Goal: Task Accomplishment & Management: Complete application form

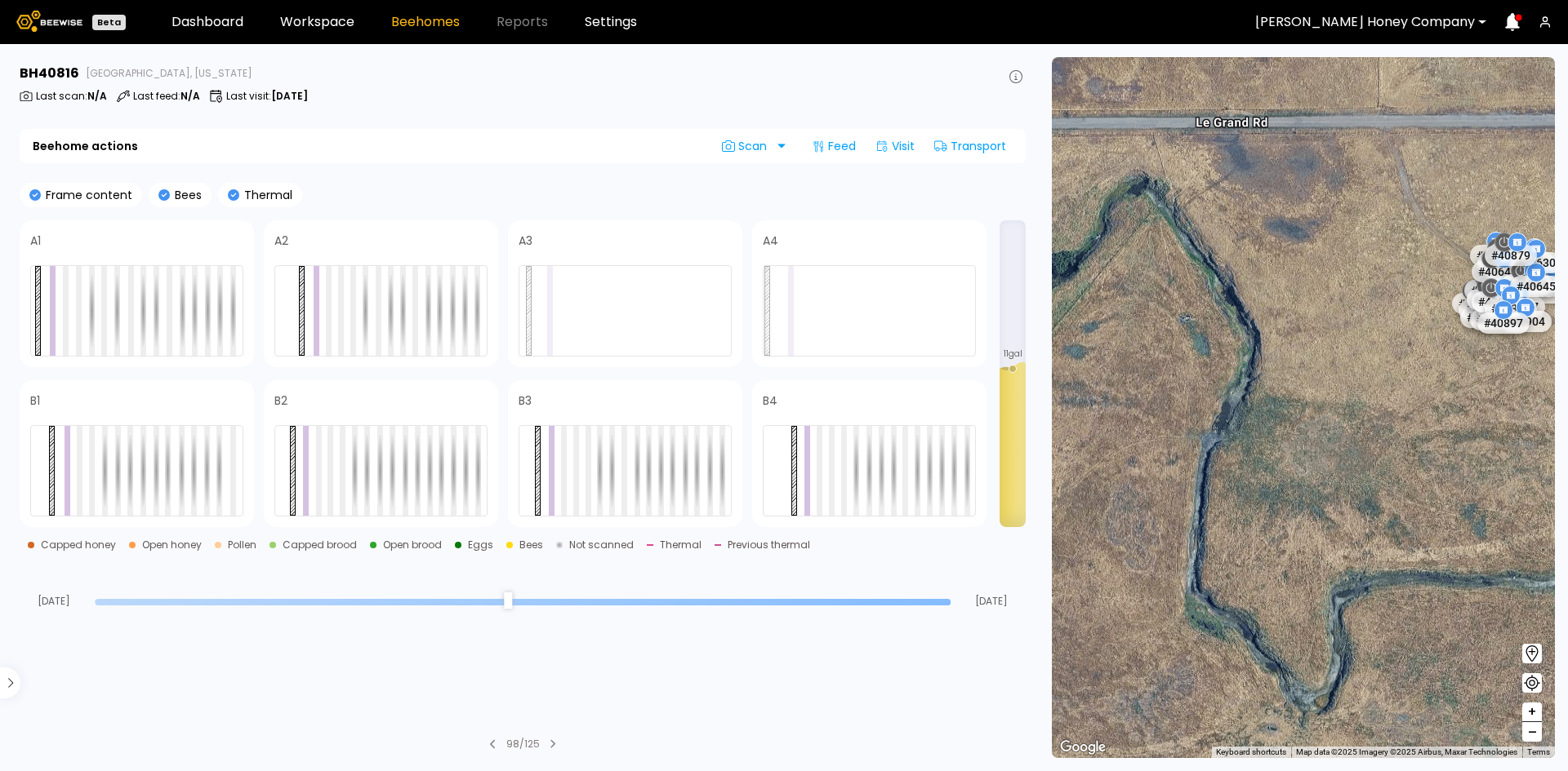
drag, startPoint x: 1350, startPoint y: 314, endPoint x: 1187, endPoint y: 560, distance: 295.1
click at [1189, 558] on div "# 40381 # 40669 # 40121 # 40161 # 40503 # 40428 # 40551 # 40688 # 40955 # 40488…" at bounding box center [1303, 407] width 503 height 701
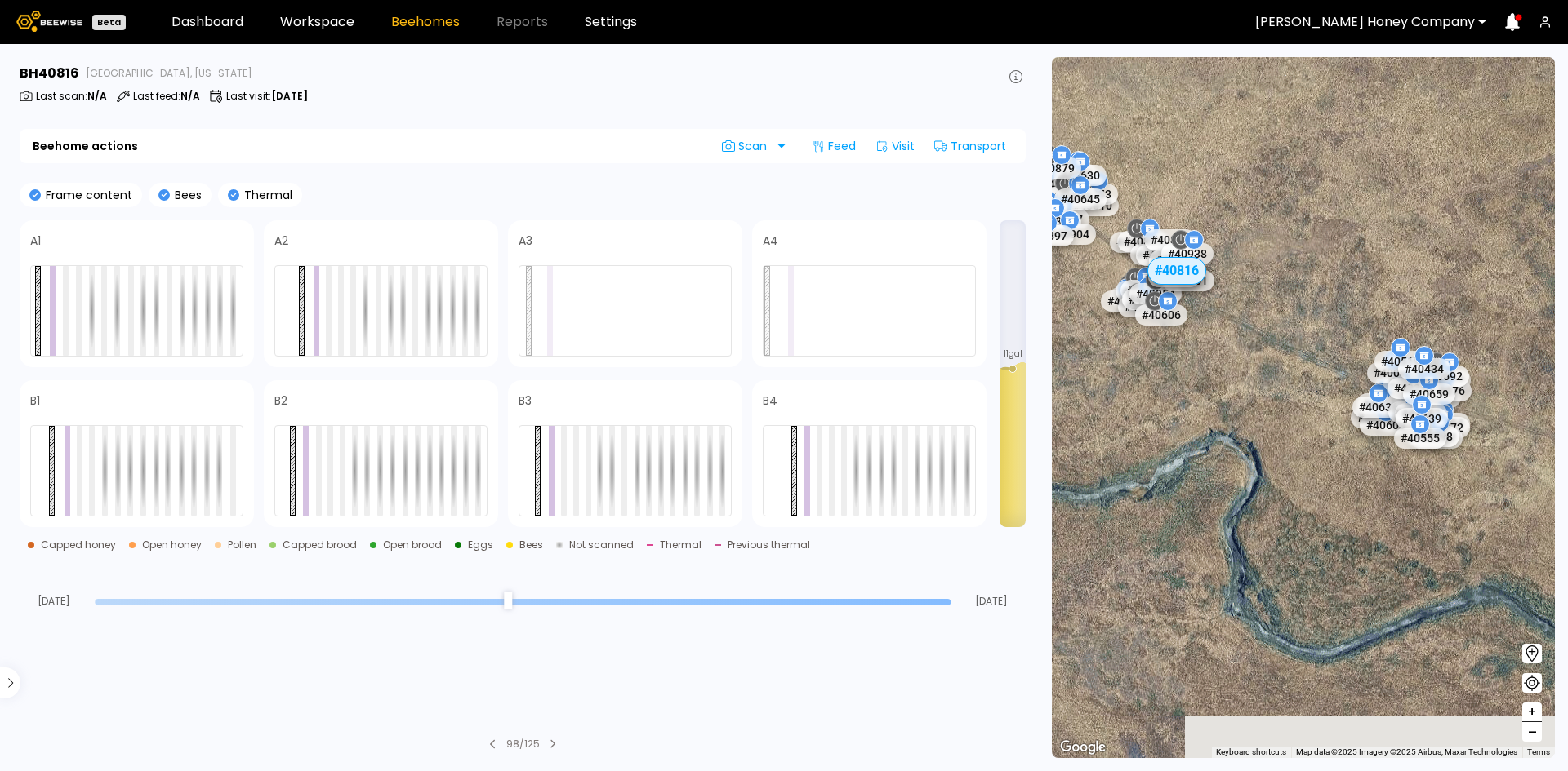
drag, startPoint x: 1294, startPoint y: 535, endPoint x: 1115, endPoint y: 429, distance: 208.0
click at [1116, 429] on div "# 40381 # 40669 # 40121 # 40161 # 40503 # 40428 # 40551 # 40688 # 40955 # 40488…" at bounding box center [1303, 407] width 503 height 701
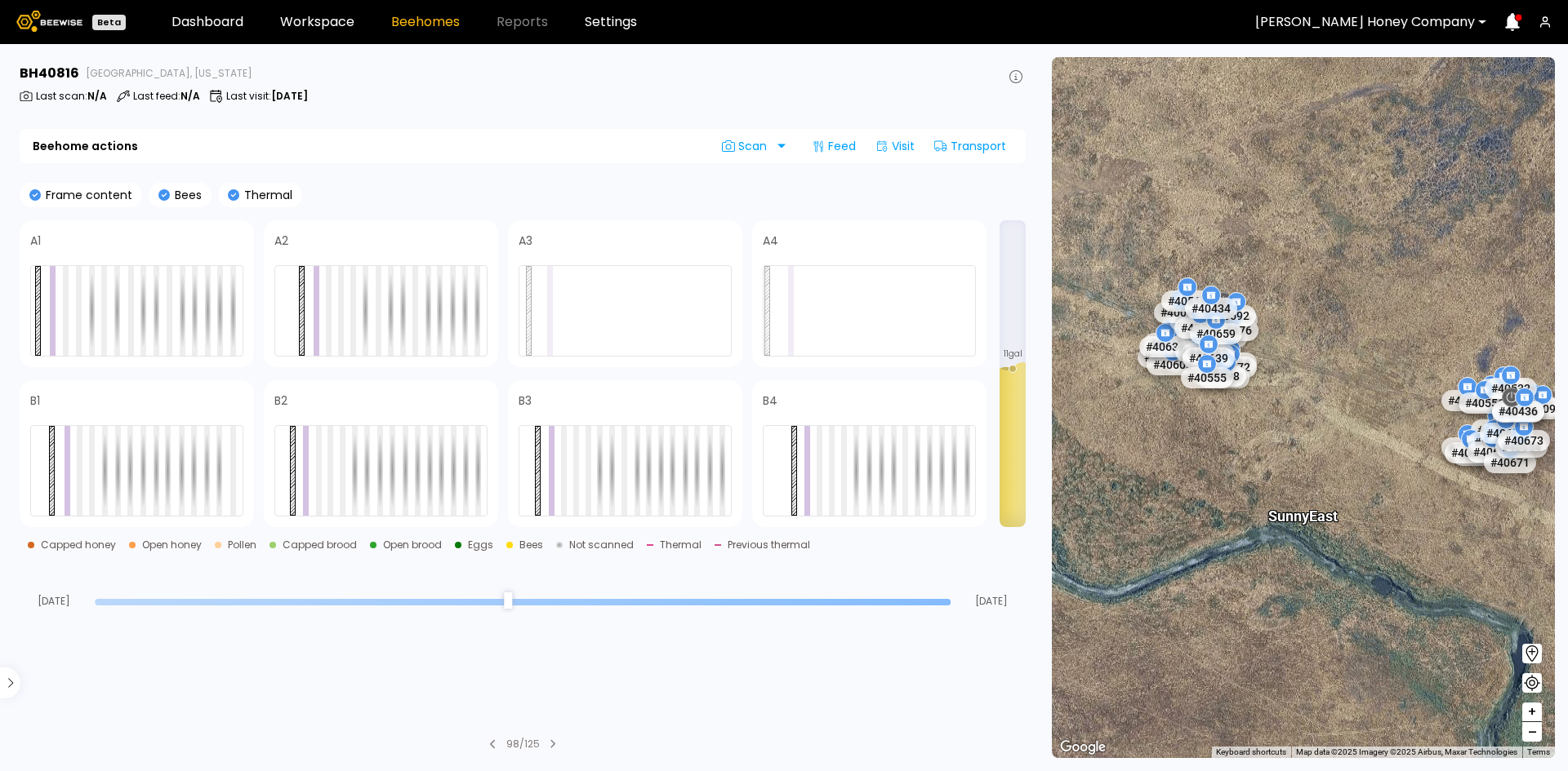
drag, startPoint x: 1441, startPoint y: 603, endPoint x: 1138, endPoint y: 395, distance: 367.5
click at [1156, 401] on div "# 40381 # 40669 # 40121 # 40161 # 40503 # 40428 # 40551 # 40688 # 40955 # 40488…" at bounding box center [1303, 407] width 503 height 701
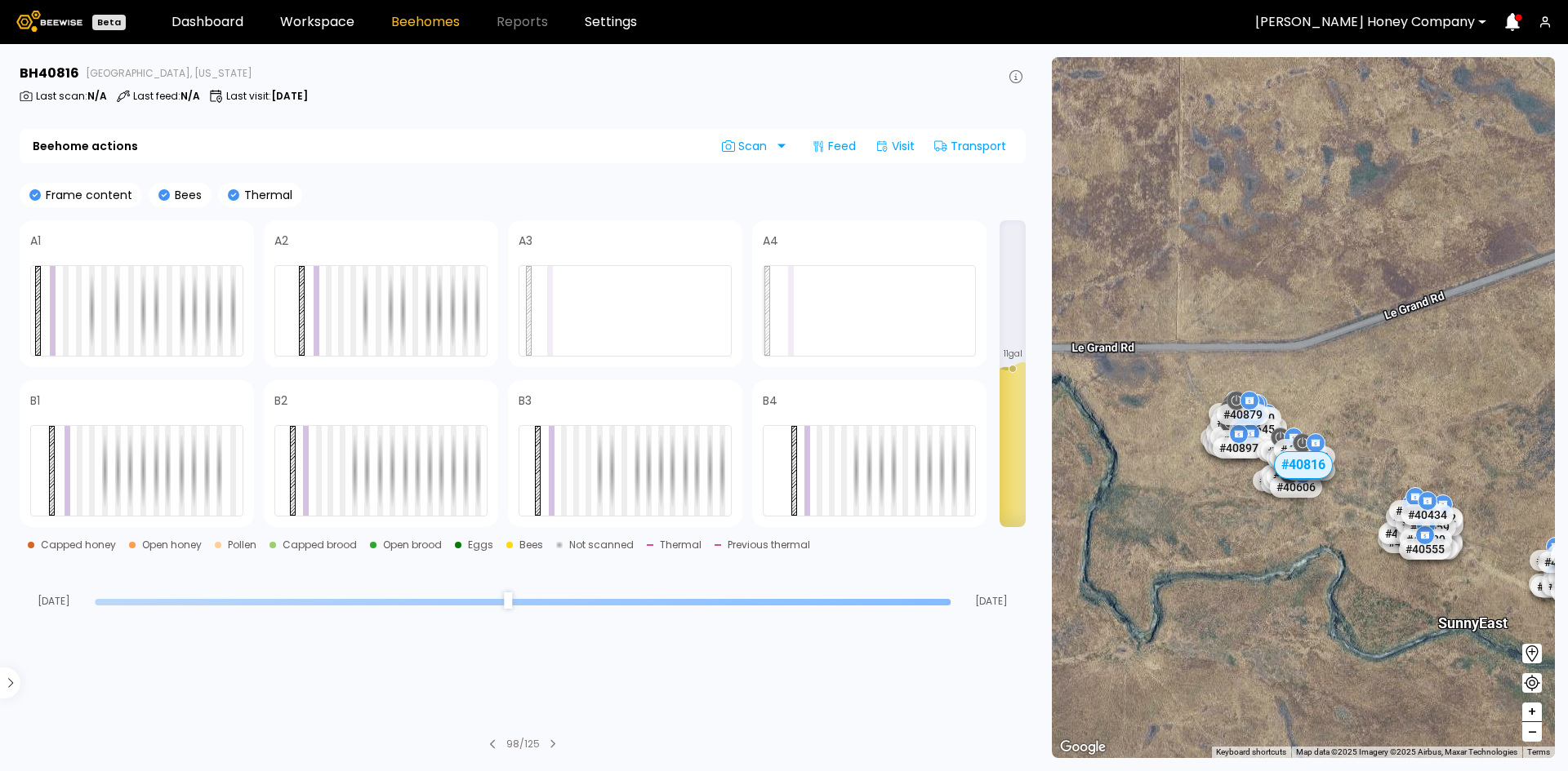
drag, startPoint x: 1241, startPoint y: 400, endPoint x: 1418, endPoint y: 624, distance: 285.5
click at [1418, 624] on div "# 40381 # 40669 # 40121 # 40161 # 40503 # 40428 # 40551 # 40688 # 40955 # 40488…" at bounding box center [1303, 407] width 503 height 701
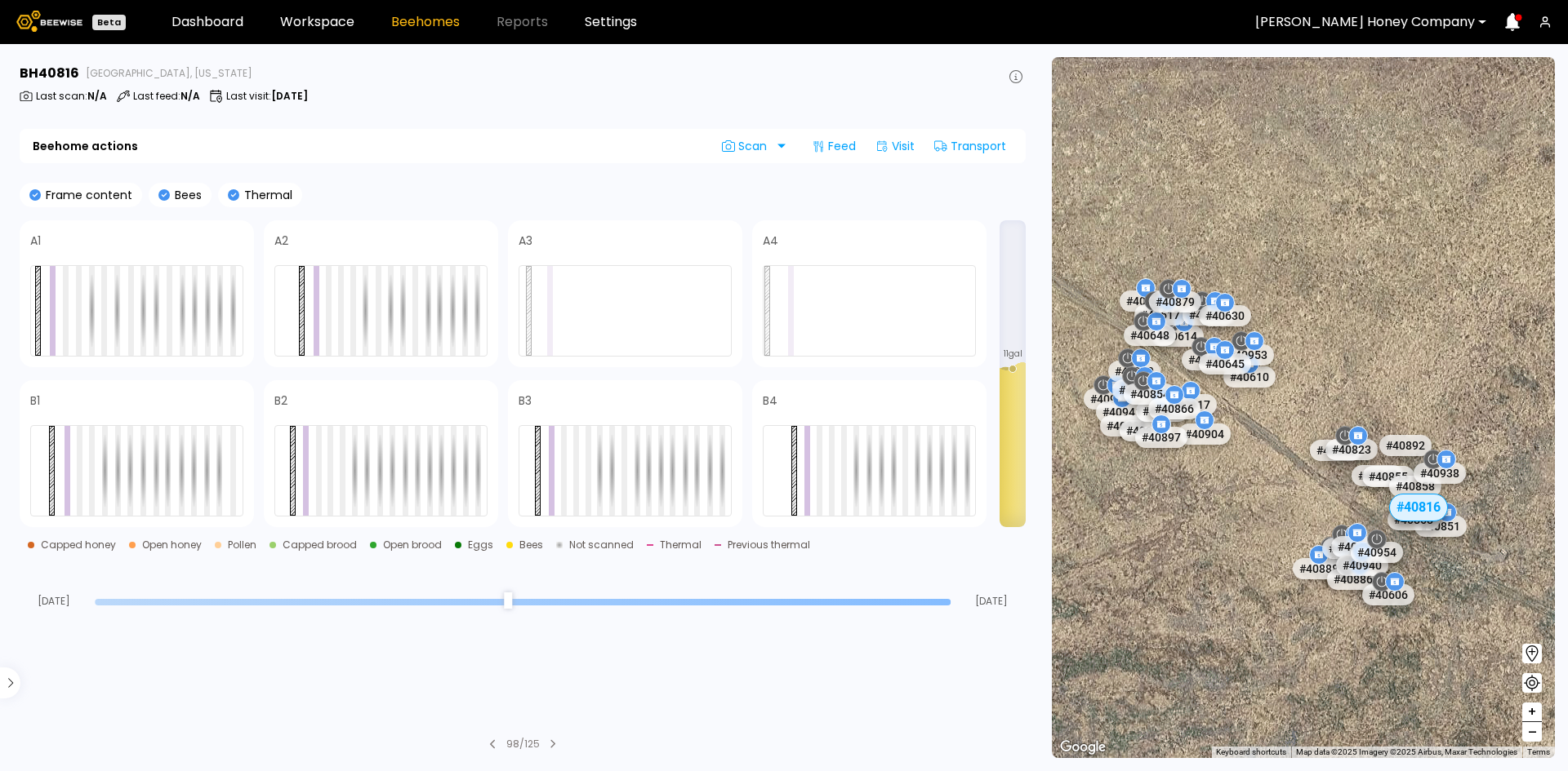
drag, startPoint x: 1273, startPoint y: 480, endPoint x: 1335, endPoint y: 364, distance: 131.5
click at [1335, 364] on div "# 40381 # 40669 # 40121 # 40161 # 40503 # 40428 # 40551 # 40688 # 40955 # 40488…" at bounding box center [1303, 407] width 503 height 701
click at [1531, 653] on icon at bounding box center [1531, 653] width 20 height 20
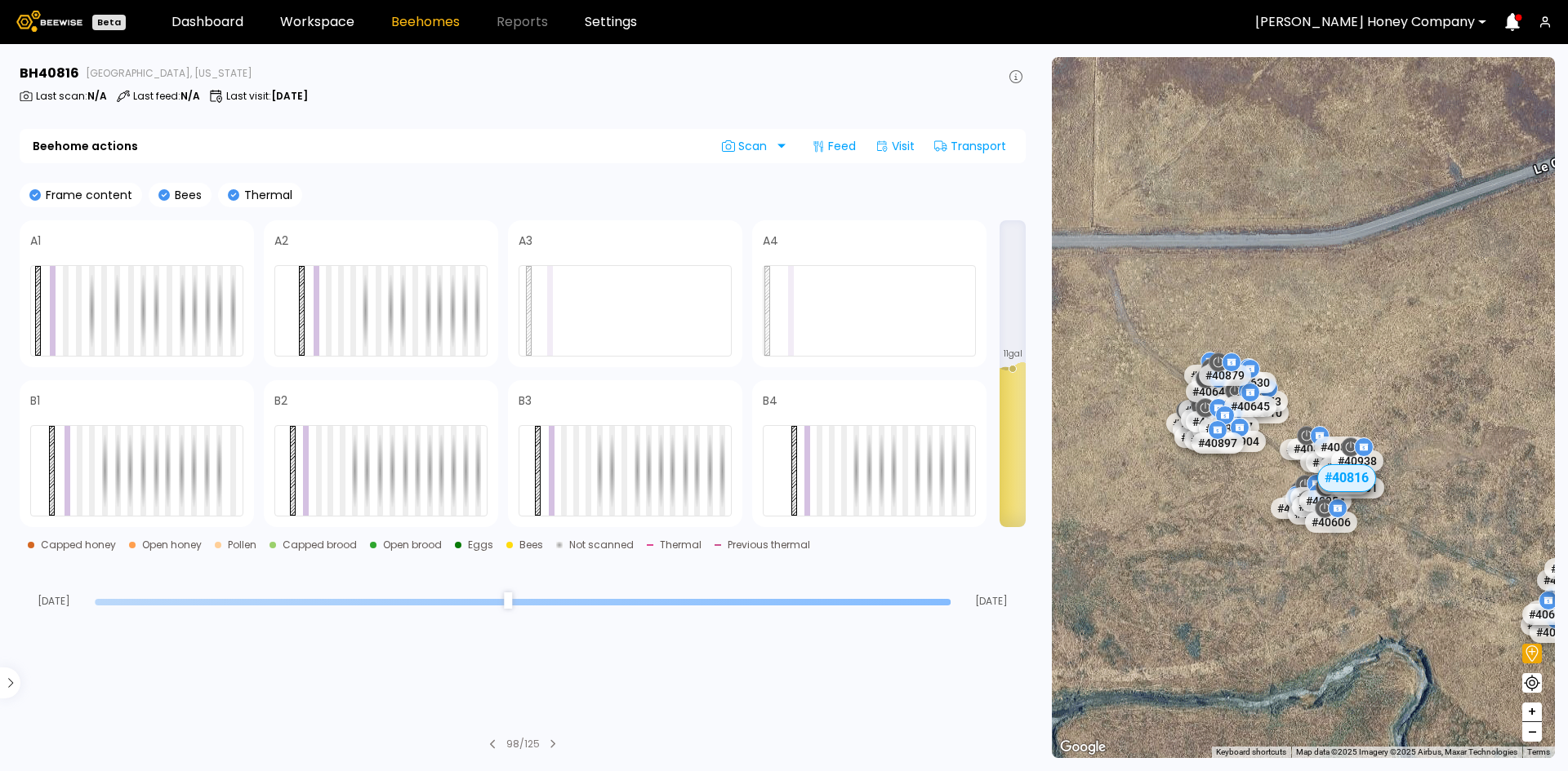
click at [1271, 440] on div "# 40904" at bounding box center [1265, 451] width 52 height 21
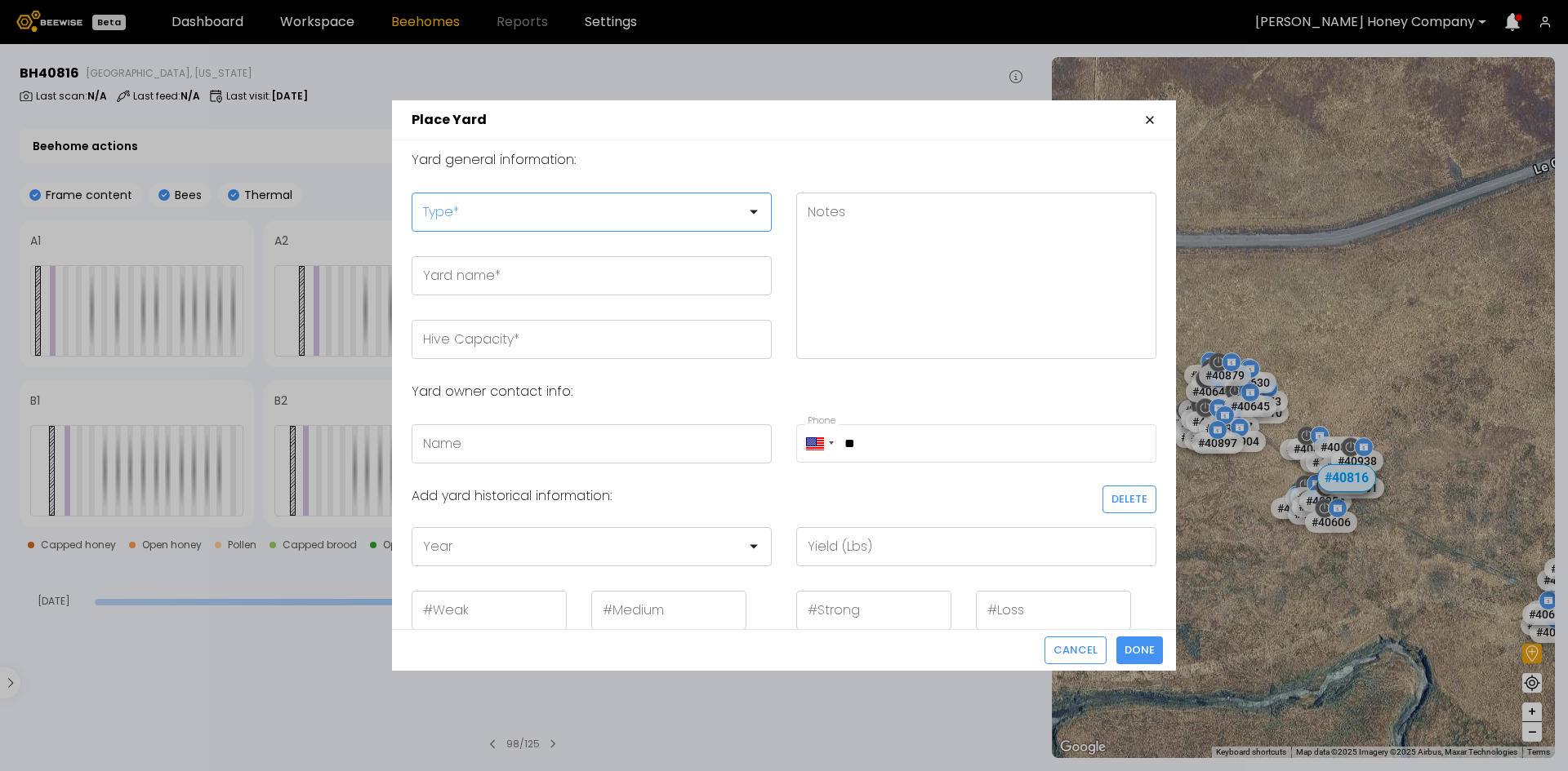
click at [499, 208] on div at bounding box center [585, 211] width 322 height 14
click at [516, 280] on div "Overwintering Yard" at bounding box center [591, 275] width 360 height 23
click at [476, 282] on input "Yard name *" at bounding box center [591, 276] width 359 height 37
drag, startPoint x: 511, startPoint y: 276, endPoint x: 419, endPoint y: 273, distance: 92.0
click at [419, 273] on input "**********" at bounding box center [591, 276] width 359 height 37
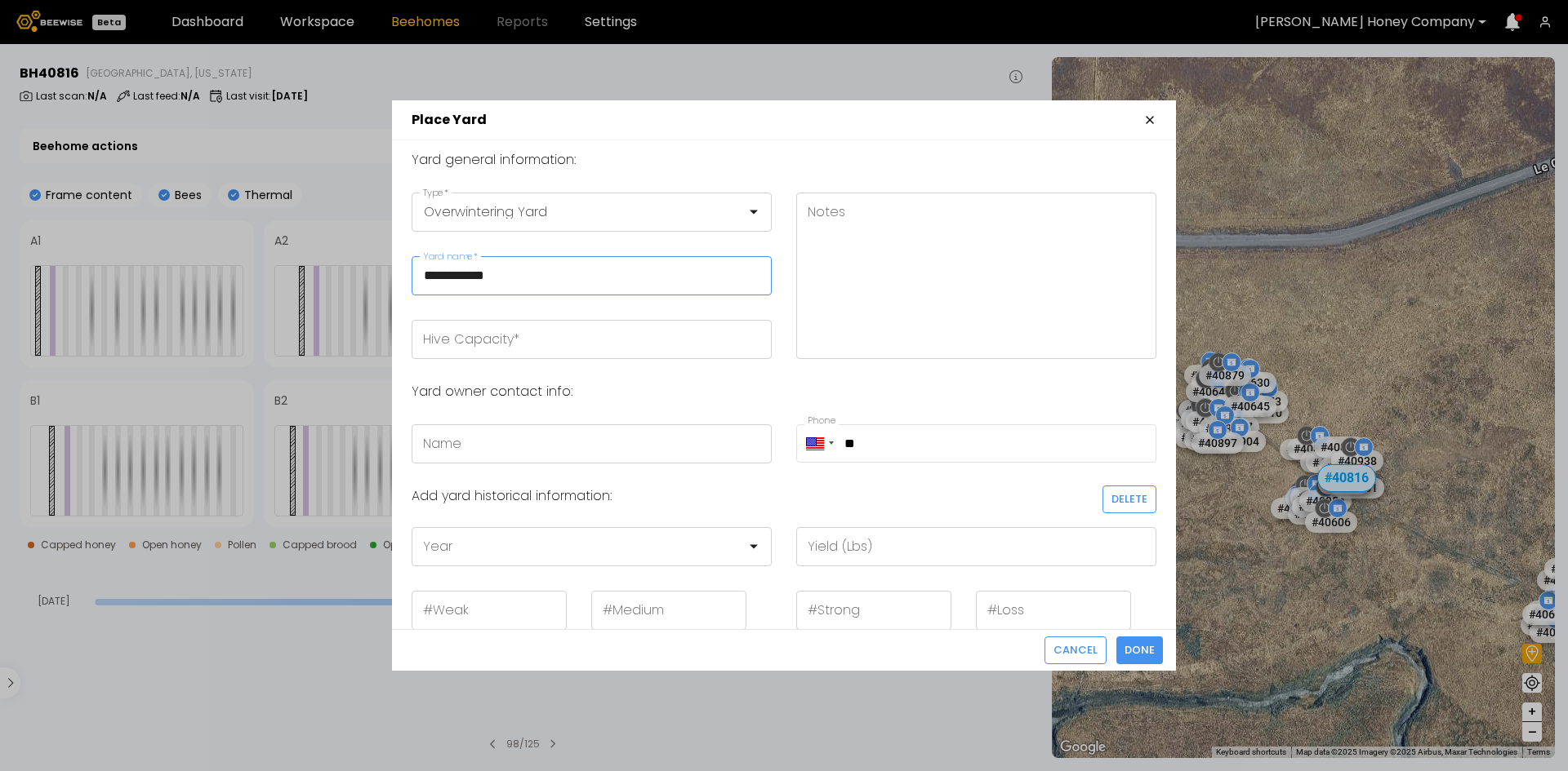
click at [528, 270] on input "**********" at bounding box center [591, 276] width 359 height 37
type input "**********"
click at [473, 341] on input "Hive Capacity *" at bounding box center [591, 340] width 359 height 37
type input "***"
click at [1138, 647] on span "Done" at bounding box center [1139, 650] width 30 height 16
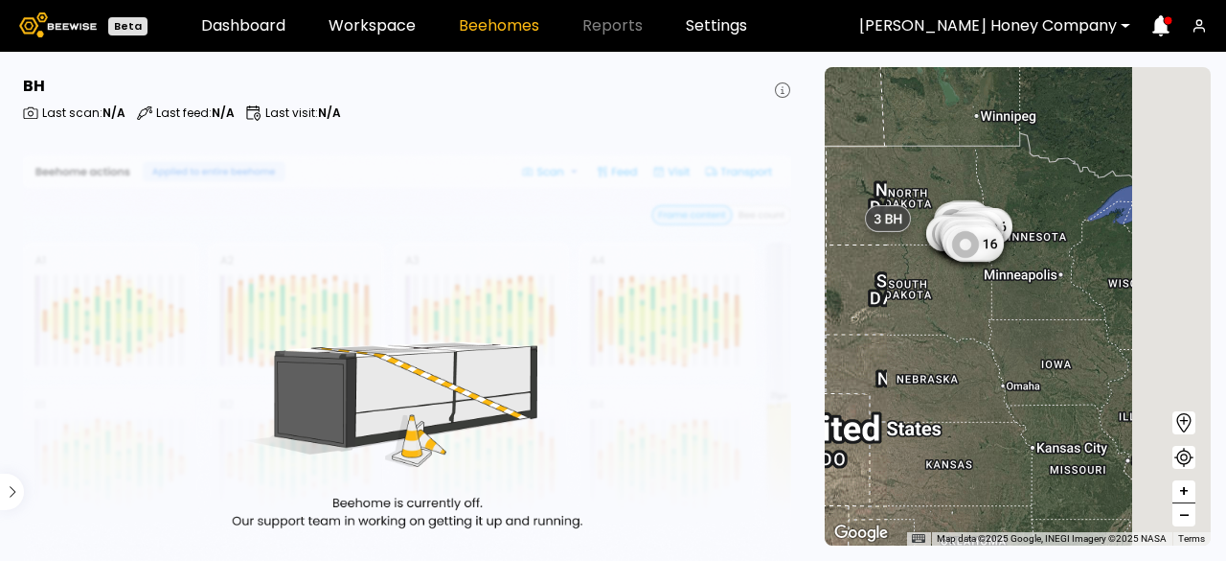
drag, startPoint x: 1129, startPoint y: 279, endPoint x: 893, endPoint y: 345, distance: 244.8
click at [894, 344] on div "35 BH 3 BH 6 BH 3 BH 8 7 28 7 6 16 7 7 20 15 8 16 8 8 4 16 8 8 24 35 7 11 8 16 …" at bounding box center [1018, 306] width 386 height 478
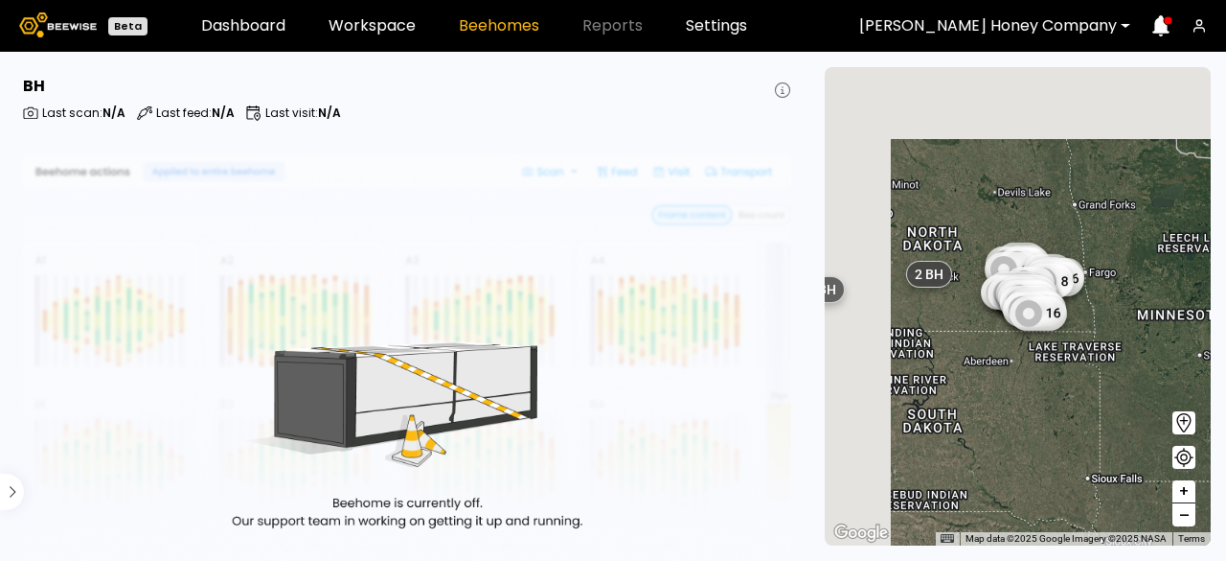
drag, startPoint x: 935, startPoint y: 231, endPoint x: 1091, endPoint y: 331, distance: 185.3
click at [1091, 331] on div "3 BH 6 BH 8 7 28 7 6 16 7 7 20 15 8 16 8 8 16 8 24 35 7 11 8 16 38 16 8 16 16 2…" at bounding box center [1018, 306] width 386 height 478
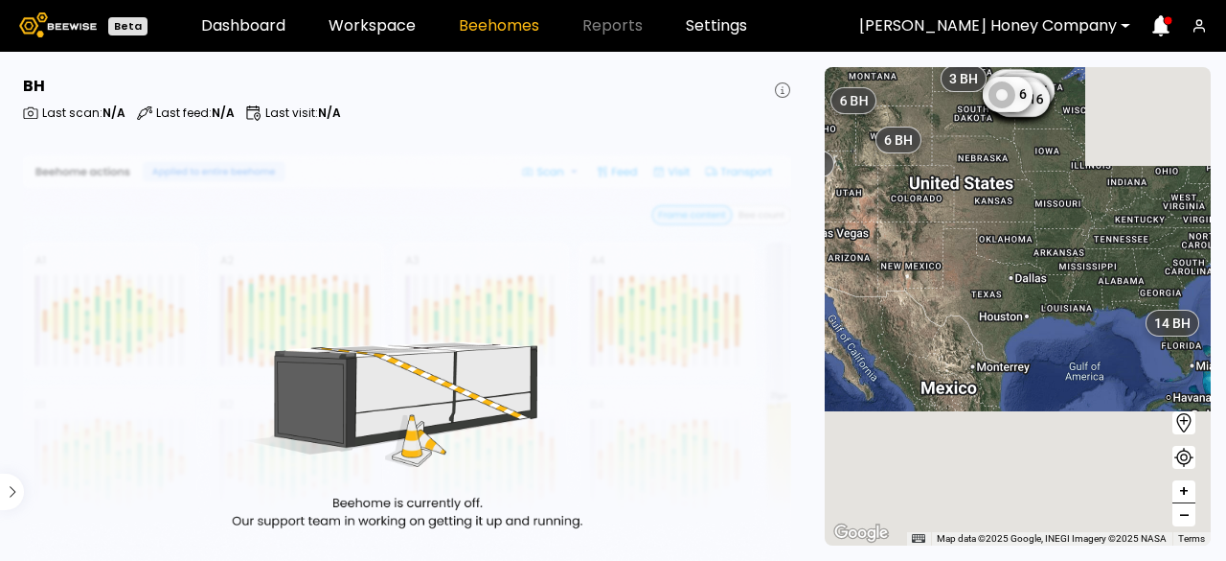
drag, startPoint x: 1035, startPoint y: 395, endPoint x: 985, endPoint y: 95, distance: 304.0
click at [981, 100] on div "3 BH 6 BH 8 7 28 7 6 16 7 7 20 15 8 16 8 8 16 8 24 35 7 11 8 16 38 16 8 16 16 2…" at bounding box center [1018, 306] width 386 height 478
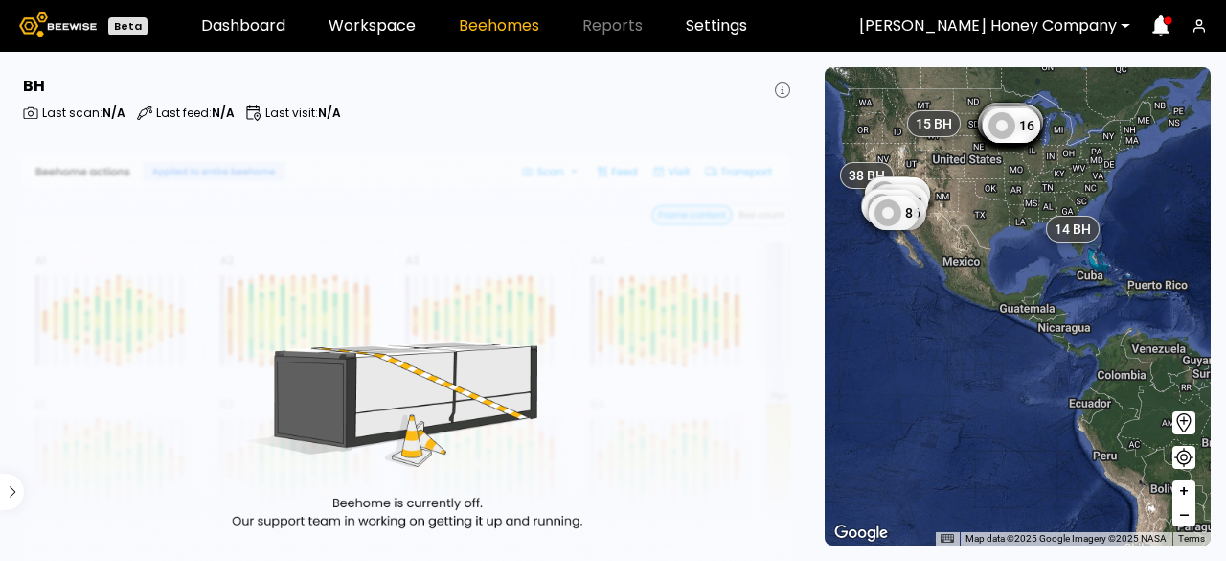
drag, startPoint x: 1016, startPoint y: 259, endPoint x: 1053, endPoint y: 335, distance: 85.3
click at [1053, 335] on div "14 BH 38 BH 15 [DEMOGRAPHIC_DATA] 7 28 7 6 16 7 7 20 15 8 16 8 8 4 16 8 8 24 35…" at bounding box center [1018, 306] width 386 height 478
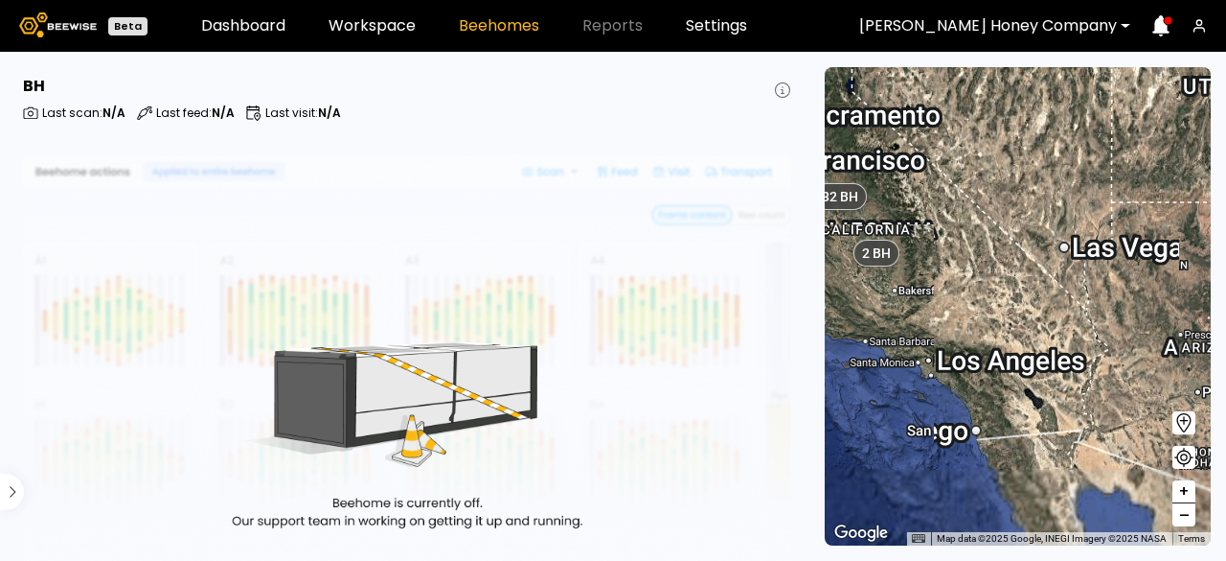
drag, startPoint x: 901, startPoint y: 206, endPoint x: 1083, endPoint y: 284, distance: 197.9
click at [1082, 284] on div "3 BH 6 BH 8 BH 6 BH 32 BH 2 BH 1 BH 2 BH 3 BH 1 BH 1 BH 1 BH 1 BH" at bounding box center [1018, 306] width 386 height 478
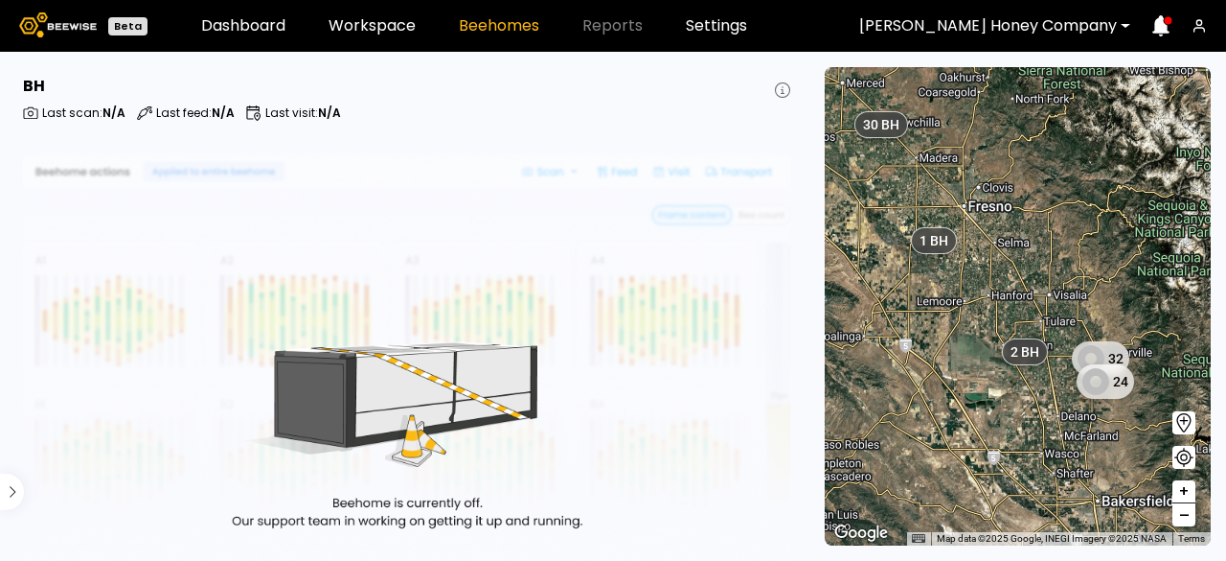
drag, startPoint x: 869, startPoint y: 298, endPoint x: 1057, endPoint y: 239, distance: 197.0
click at [1056, 239] on div "8 BH 6 BH 2 BH 1 BH 3 BH 1 BH 1 BH 1 BH 1 BH 32 24 30 BH 1 BH 1 BH 4 BH 1 BH 1 …" at bounding box center [1018, 306] width 386 height 478
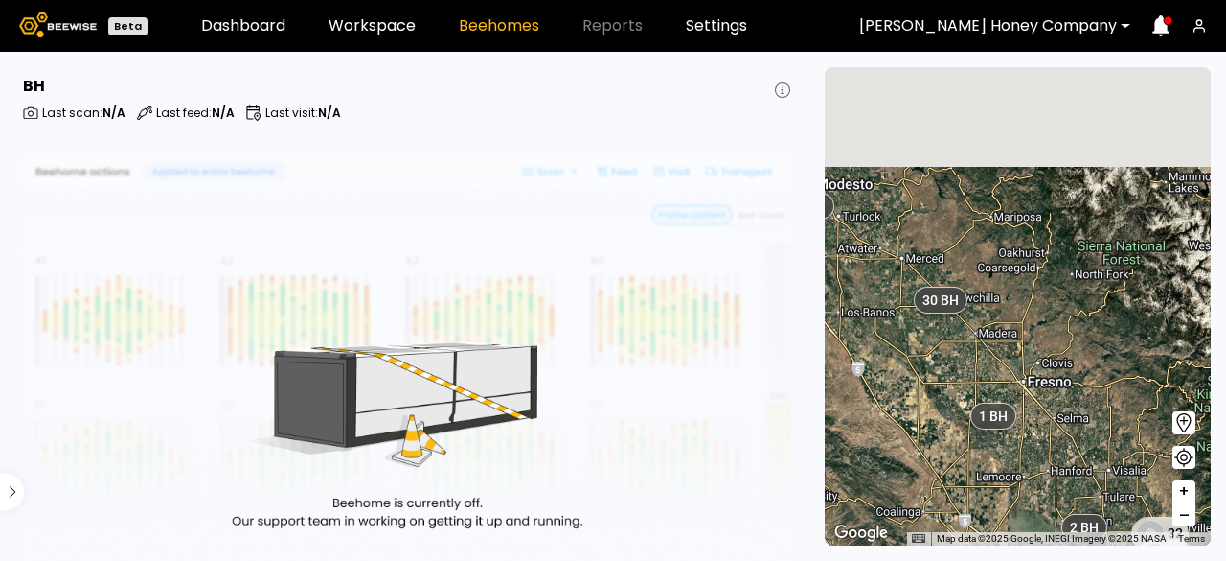
drag, startPoint x: 903, startPoint y: 250, endPoint x: 1068, endPoint y: 478, distance: 281.9
click at [1068, 478] on div "2 BH 1 BH 1 BH 1 BH 1 BH 1 BH 32 24 1 BH 1 BH 1 BH 1 BH 1 BH 1 BH 1 BH 1 BH 1 B…" at bounding box center [1018, 306] width 386 height 478
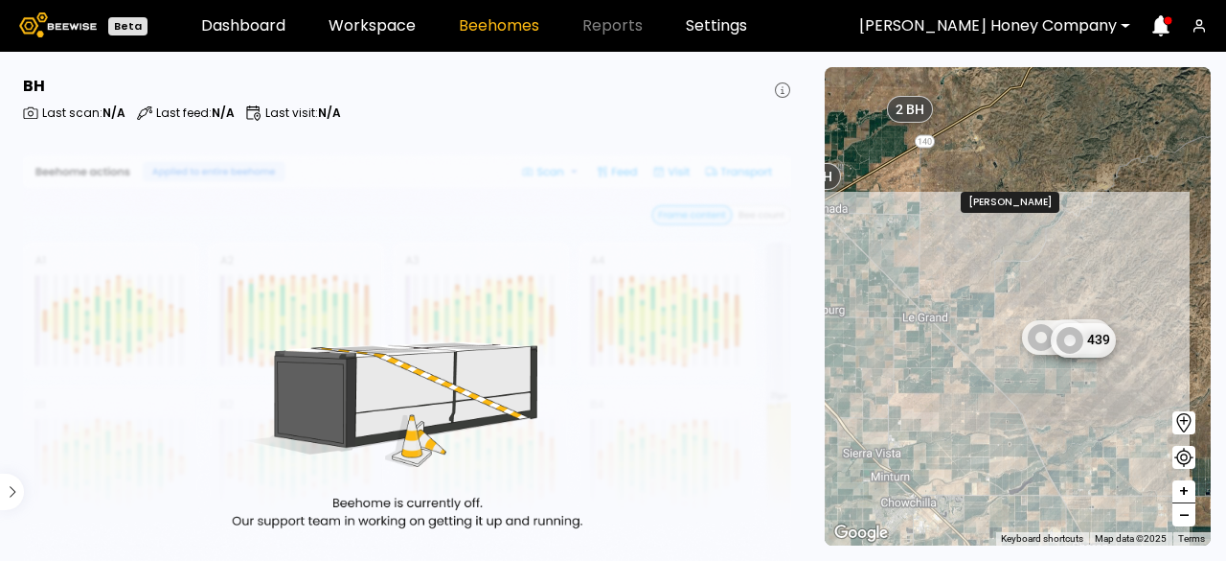
drag, startPoint x: 957, startPoint y: 301, endPoint x: 980, endPoint y: 346, distance: 50.6
click at [980, 346] on div "2 BH 1 BH 1 BH 1 BH 1 BH 1 BH 1 BH 1 BH 1 BH 1 BH 1 BH 1 BH 1 BH 1 BH 1 BH 466 …" at bounding box center [1018, 306] width 386 height 478
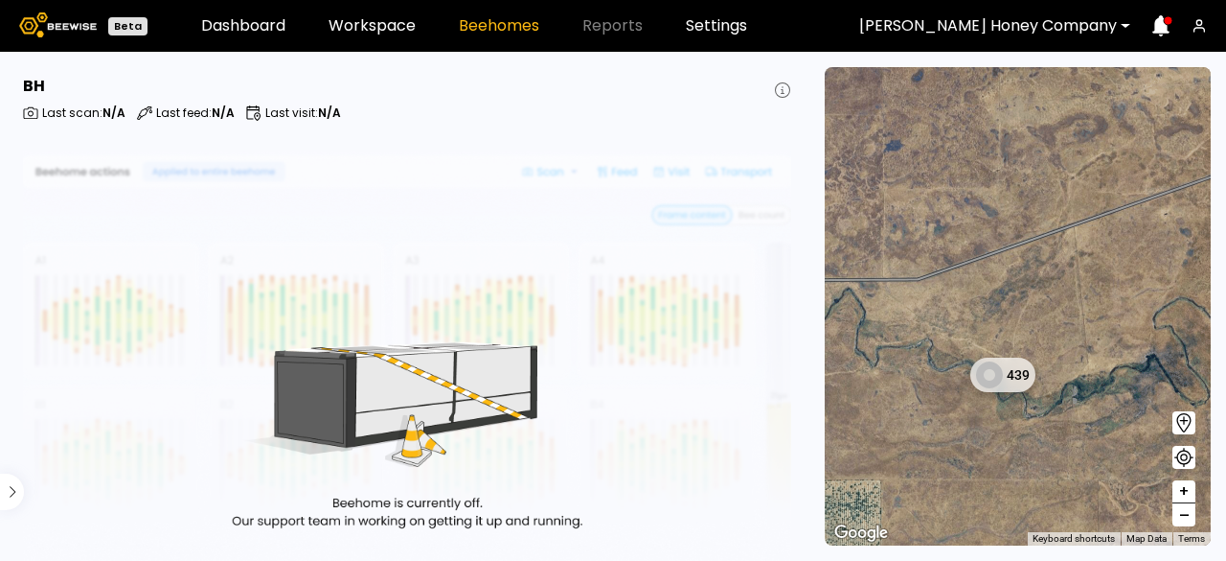
drag, startPoint x: 914, startPoint y: 356, endPoint x: 1036, endPoint y: 424, distance: 139.4
click at [1036, 424] on div "1 BH 1 BH 1 BH 1 BH 1 BH 1 BH 1 BH 1 BH 1 BH 1 BH 1 BH 1 BH 1 BH 1 BH 439 1 BH …" at bounding box center [1018, 306] width 386 height 478
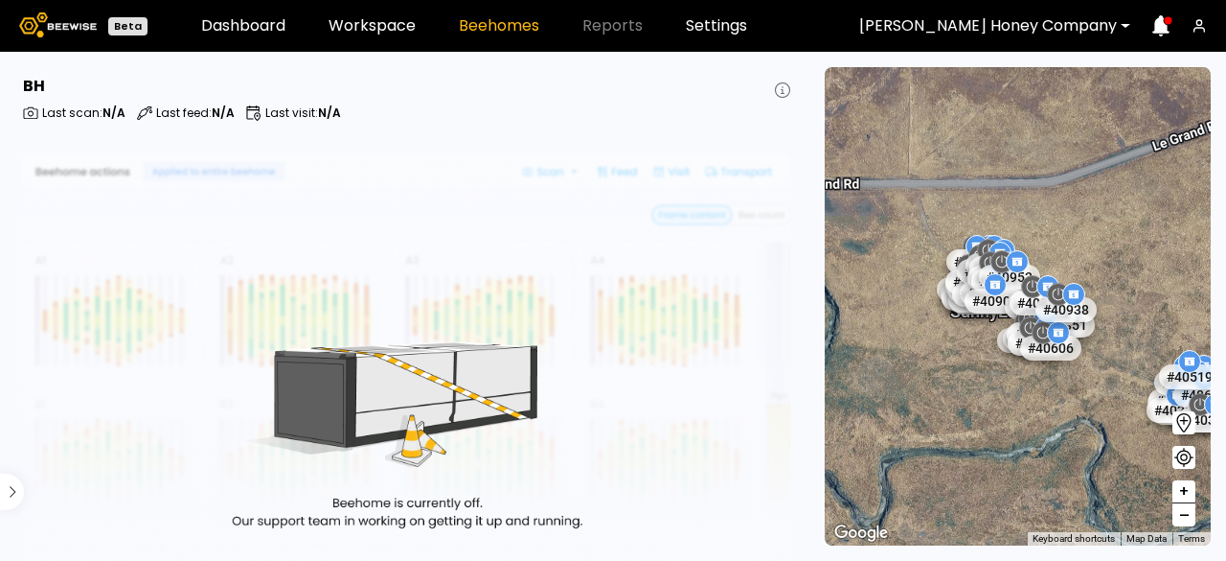
drag, startPoint x: 927, startPoint y: 326, endPoint x: 1115, endPoint y: 386, distance: 197.3
click at [1113, 388] on div "# 40424 # 40644 # 40688 # 40923 # 40957 # 40161 # 40428 # 40483 # 40488 # 40503…" at bounding box center [1018, 306] width 386 height 478
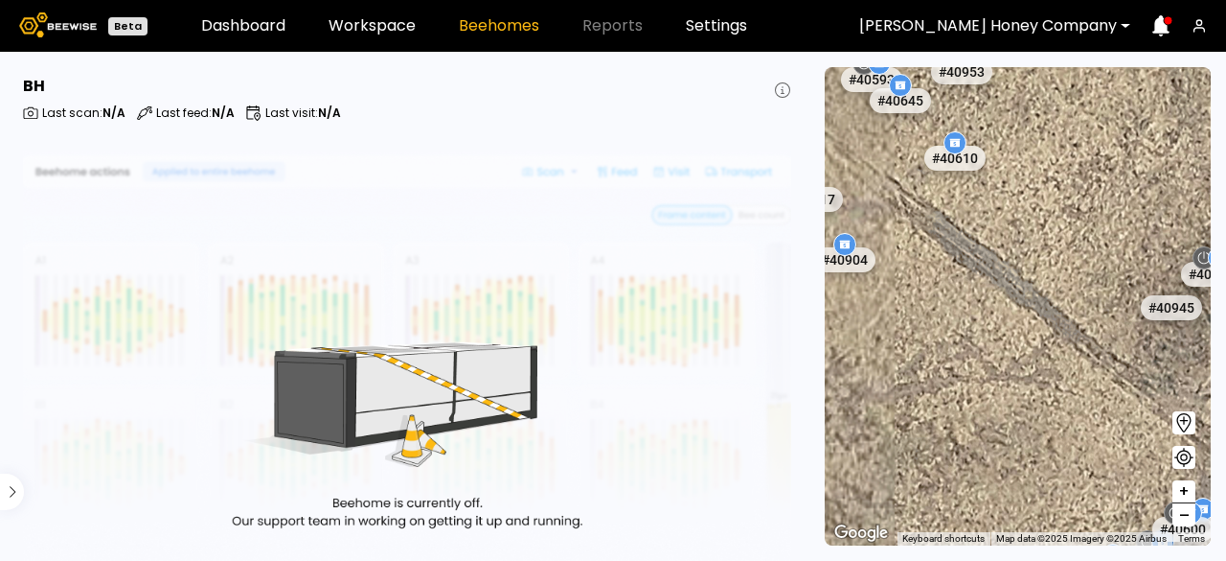
drag, startPoint x: 885, startPoint y: 244, endPoint x: 1185, endPoint y: 419, distance: 346.9
click at [1176, 415] on section "To navigate the map with touch gestures double-tap and hold your finger on the …" at bounding box center [1018, 306] width 417 height 509
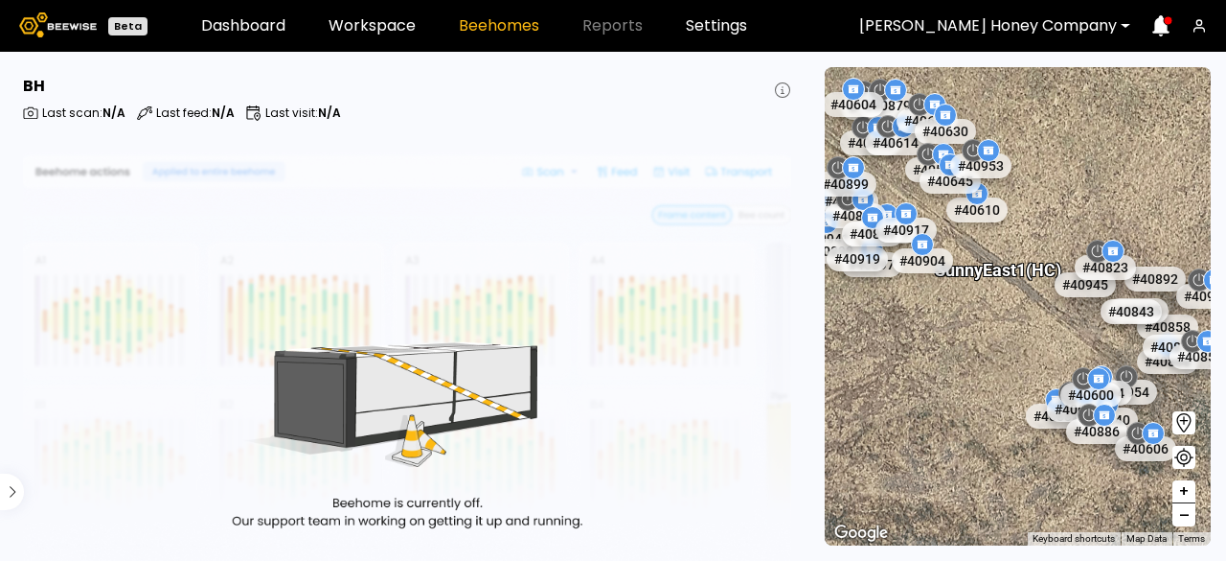
drag, startPoint x: 923, startPoint y: 227, endPoint x: 942, endPoint y: 239, distance: 22.3
click at [1038, 318] on div "# 40424 # 40644 # 40688 # 40923 # 40957 # 40161 # 40428 # 40483 # 40488 # 40503…" at bounding box center [1231, 318] width 386 height 0
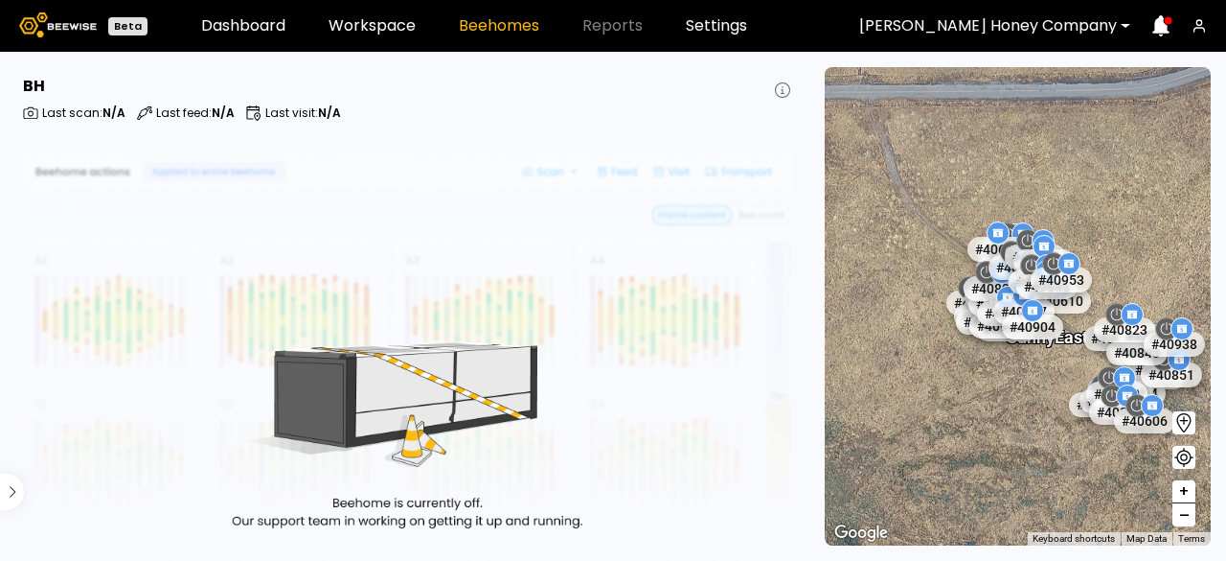
drag, startPoint x: 937, startPoint y: 367, endPoint x: 1019, endPoint y: 400, distance: 88.6
click at [1019, 400] on div "# 40424 # 40644 # 40688 # 40923 # 40957 # 40161 # 40428 # 40483 # 40488 # 40503…" at bounding box center [1018, 306] width 386 height 478
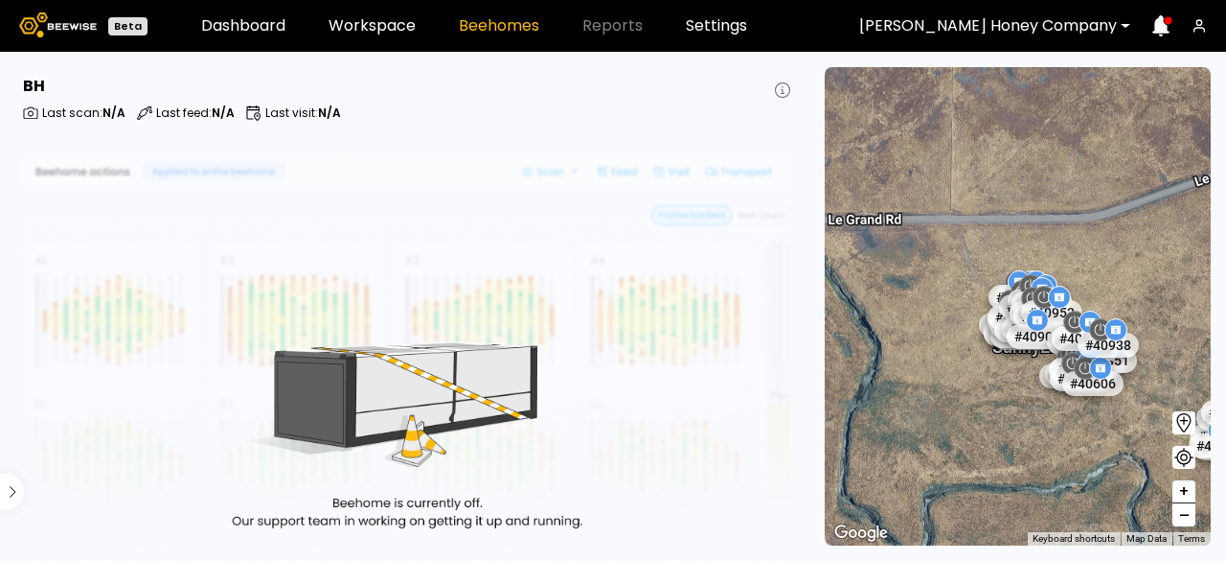
drag, startPoint x: 975, startPoint y: 424, endPoint x: 994, endPoint y: 397, distance: 33.2
click at [994, 397] on div "# 40424 # 40644 # 40688 # 40923 # 40957 # 40161 # 40428 # 40483 # 40488 # 40503…" at bounding box center [1018, 306] width 386 height 478
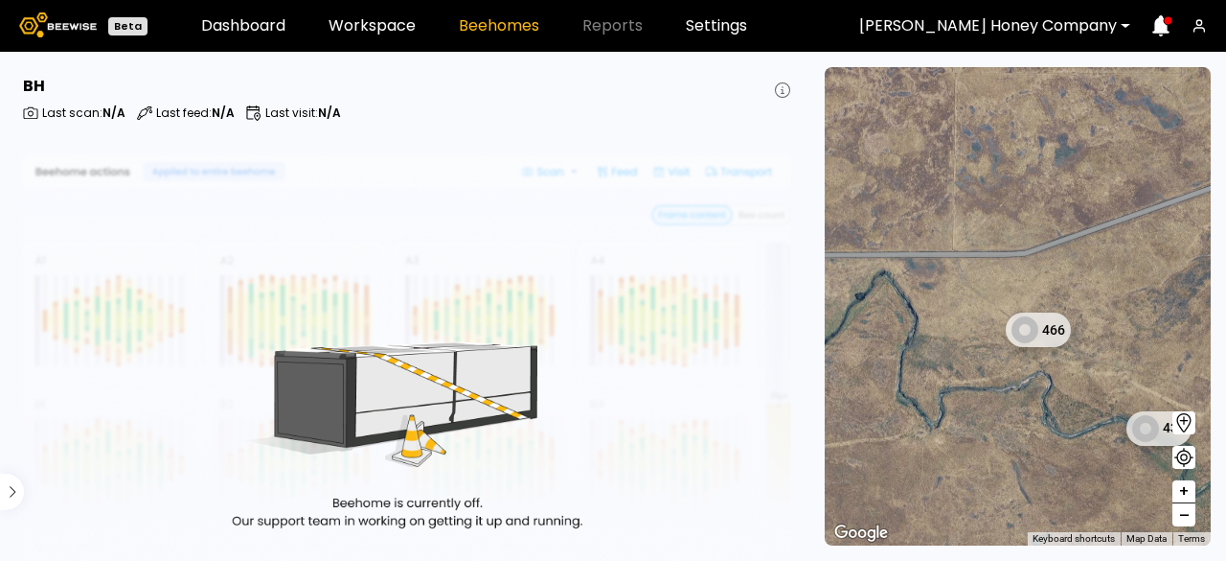
drag, startPoint x: 1008, startPoint y: 413, endPoint x: 968, endPoint y: 361, distance: 65.5
click at [968, 361] on div "1 BH 1 BH 1 BH 1 BH 1 BH 1 BH 1 BH 1 BH 1 BH 1 BH 1 BH 1 BH 1 BH 1 BH 1 BH 1 BH…" at bounding box center [1018, 306] width 386 height 478
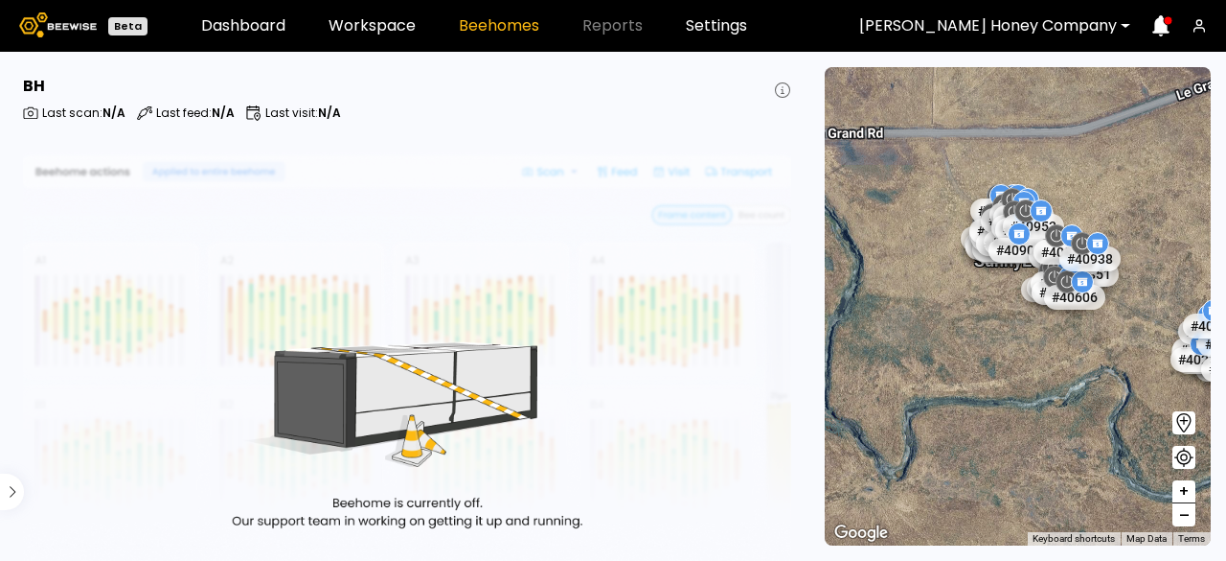
drag, startPoint x: 971, startPoint y: 357, endPoint x: 972, endPoint y: 348, distance: 9.6
click at [972, 348] on div "# 40424 # 40644 # 40688 # 40923 # 40957 # 40161 # 40428 # 40483 # 40488 # 40503…" at bounding box center [1018, 306] width 386 height 478
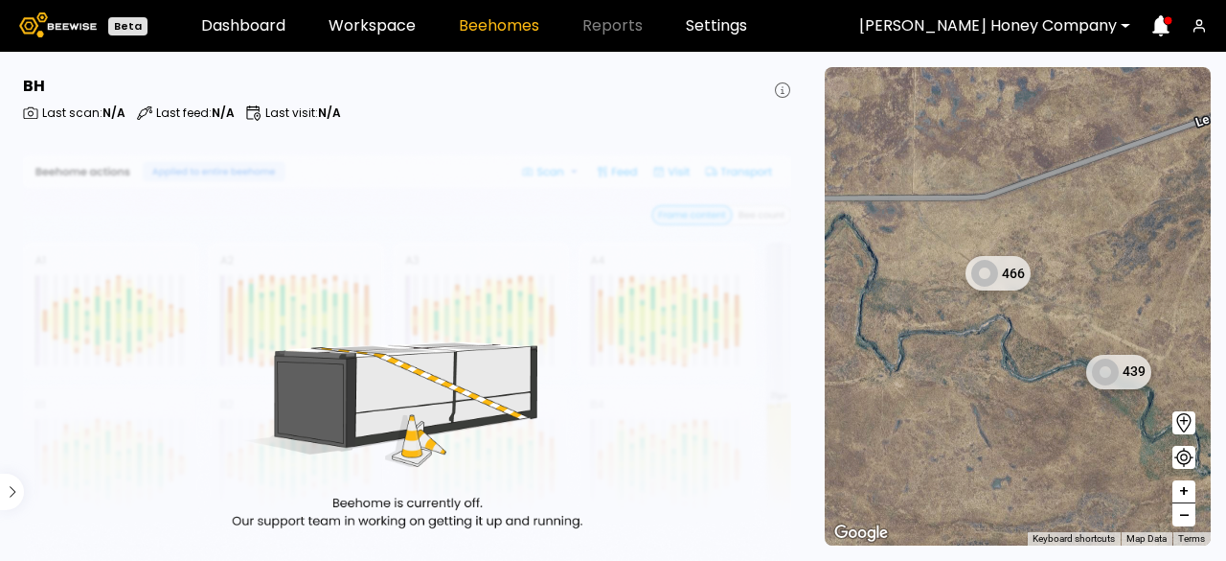
drag, startPoint x: 1021, startPoint y: 411, endPoint x: 985, endPoint y: 372, distance: 53.6
click at [985, 372] on div "1 BH 1 BH 1 BH 1 BH 1 BH 1 BH 1 BH 1 BH 1 BH 1 BH 1 BH 1 BH 1 BH 1 BH 1 BH 1 BH…" at bounding box center [1018, 306] width 386 height 478
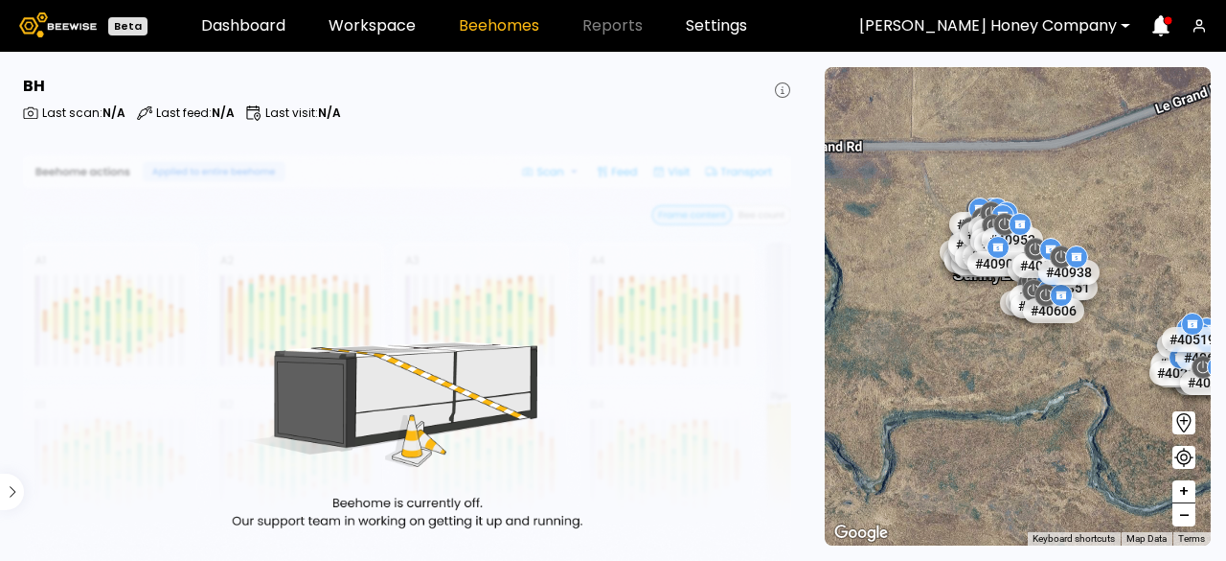
drag, startPoint x: 1079, startPoint y: 433, endPoint x: 1113, endPoint y: 465, distance: 46.8
click at [1113, 465] on div "# 40424 # 40644 # 40688 # 40923 # 40957 # 40161 # 40428 # 40483 # 40488 # 40503…" at bounding box center [1018, 306] width 386 height 478
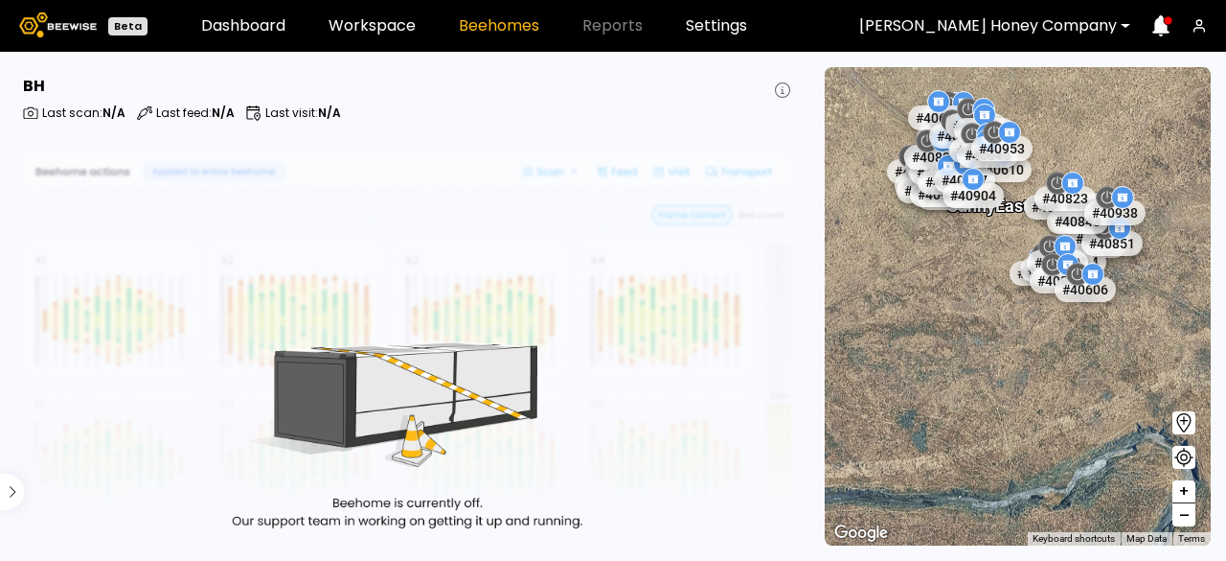
drag, startPoint x: 975, startPoint y: 334, endPoint x: 987, endPoint y: 413, distance: 79.4
click at [987, 413] on div "# 40424 # 40644 # 40688 # 40923 # 40957 # 40161 # 40428 # 40483 # 40488 # 40503…" at bounding box center [1018, 306] width 386 height 478
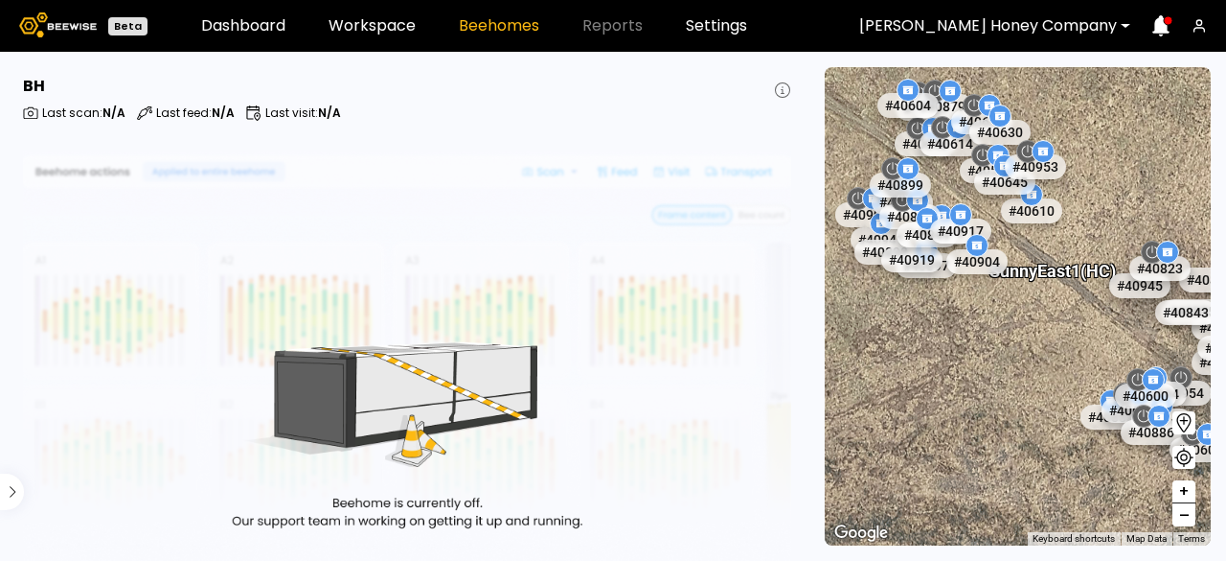
drag, startPoint x: 979, startPoint y: 269, endPoint x: 980, endPoint y: 382, distance: 113.1
click at [980, 382] on div "# 40424 # 40644 # 40688 # 40923 # 40957 # 40161 # 40428 # 40483 # 40488 # 40503…" at bounding box center [1018, 306] width 386 height 478
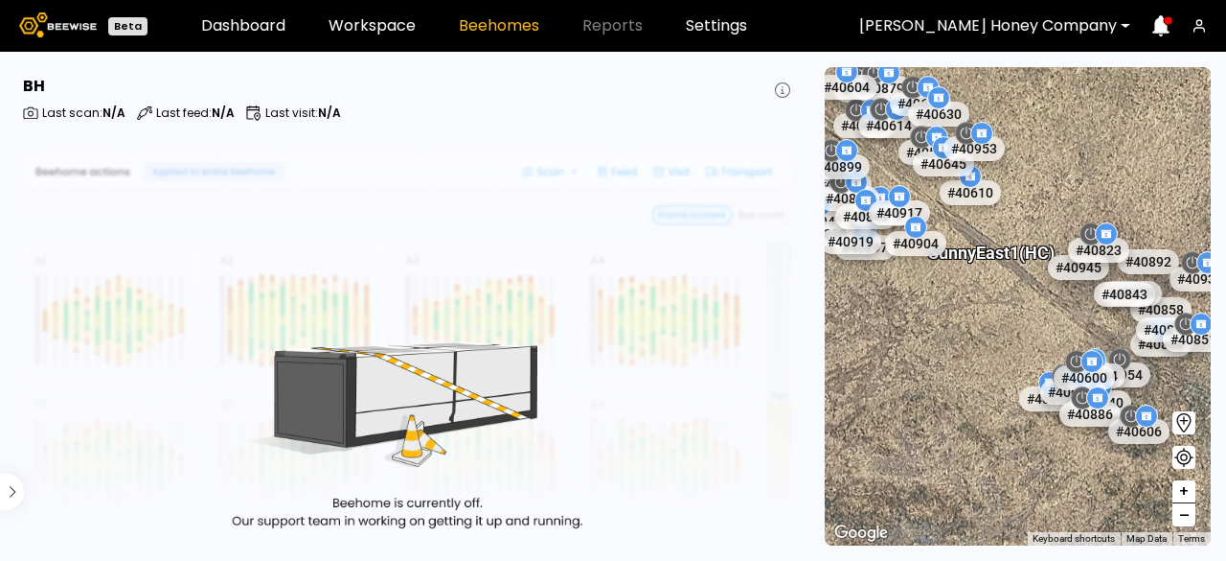
drag, startPoint x: 995, startPoint y: 417, endPoint x: 931, endPoint y: 389, distance: 69.1
click at [931, 389] on div "# 40424 # 40644 # 40688 # 40923 # 40957 # 40161 # 40428 # 40483 # 40488 # 40503…" at bounding box center [1018, 306] width 386 height 478
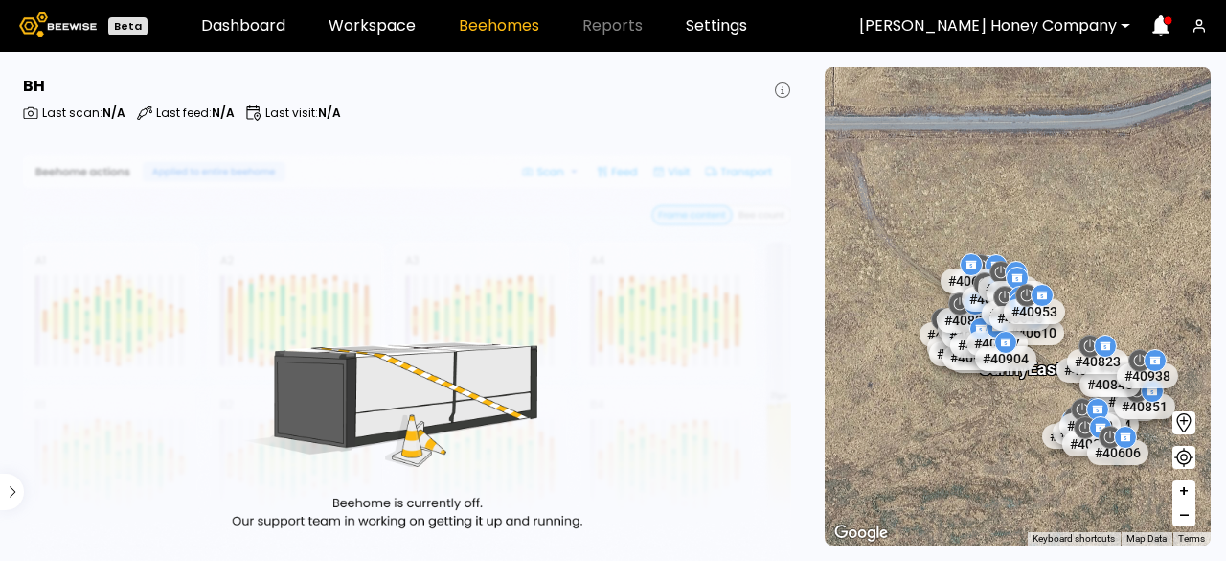
drag, startPoint x: 943, startPoint y: 393, endPoint x: 1027, endPoint y: 440, distance: 96.5
click at [1027, 440] on div "# 40424 # 40644 # 40688 # 40923 # 40957 # 40161 # 40428 # 40483 # 40488 # 40503…" at bounding box center [1018, 306] width 386 height 478
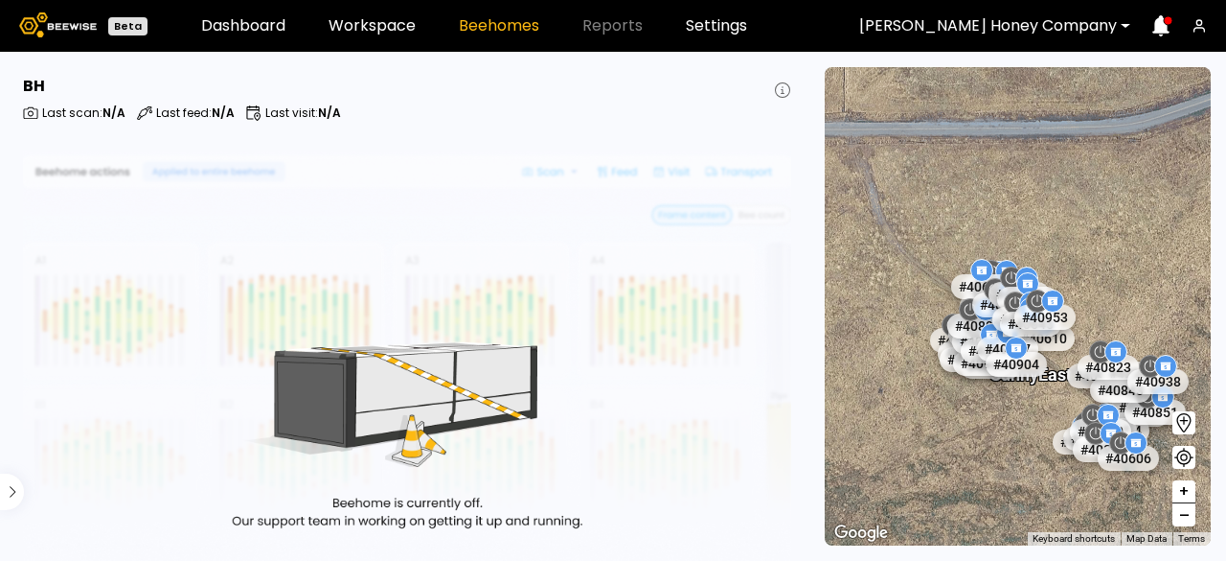
click at [942, 463] on div "# 40424 # 40644 # 40688 # 40923 # 40957 # 40161 # 40428 # 40483 # 40488 # 40503…" at bounding box center [1018, 306] width 386 height 478
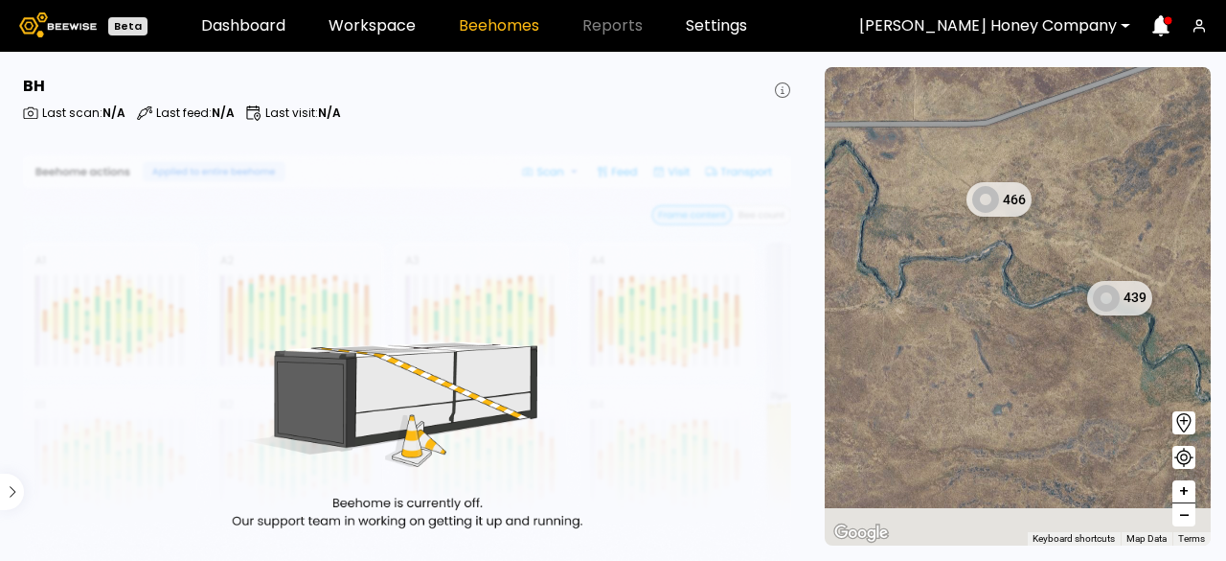
drag, startPoint x: 1047, startPoint y: 348, endPoint x: 957, endPoint y: 243, distance: 137.9
click at [957, 243] on div "1 BH 1 BH 1 BH 1 BH 1 BH 1 BH 1 BH 1 BH 1 BH 1 BH 1 BH 1 BH 1 BH 1 BH 1 BH 1 BH…" at bounding box center [1018, 306] width 386 height 478
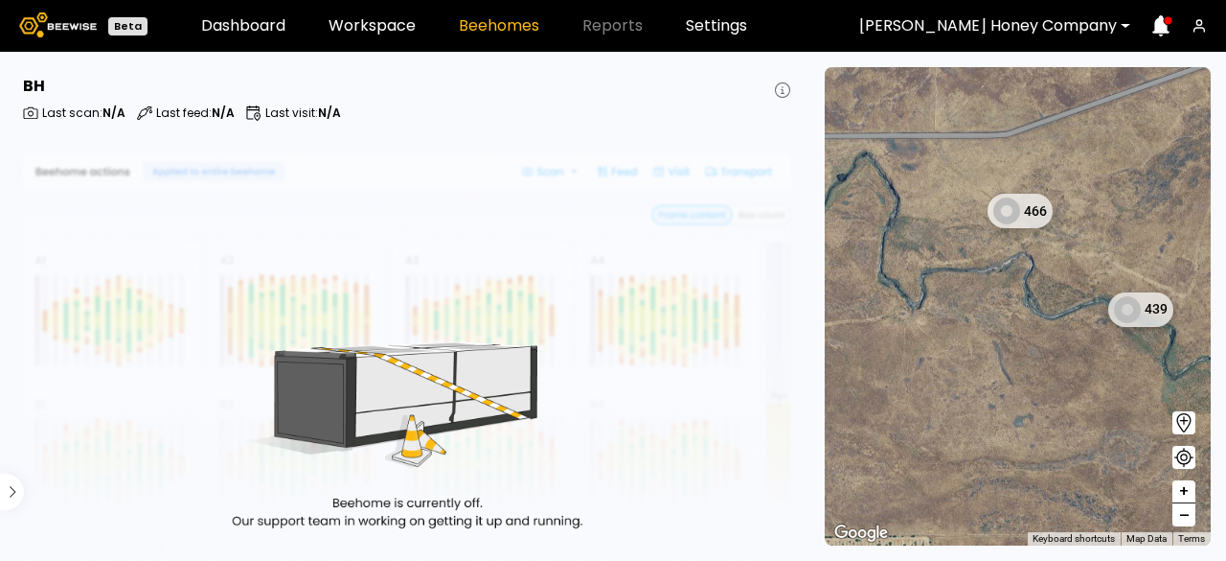
drag, startPoint x: 950, startPoint y: 233, endPoint x: 1015, endPoint y: 263, distance: 71.1
click at [1015, 263] on div "1 BH 1 BH 1 BH 1 BH 1 BH 1 BH 1 BH 1 BH 1 BH 1 BH 1 BH 1 BH 1 BH 1 BH 1 BH 1 BH…" at bounding box center [1018, 306] width 386 height 478
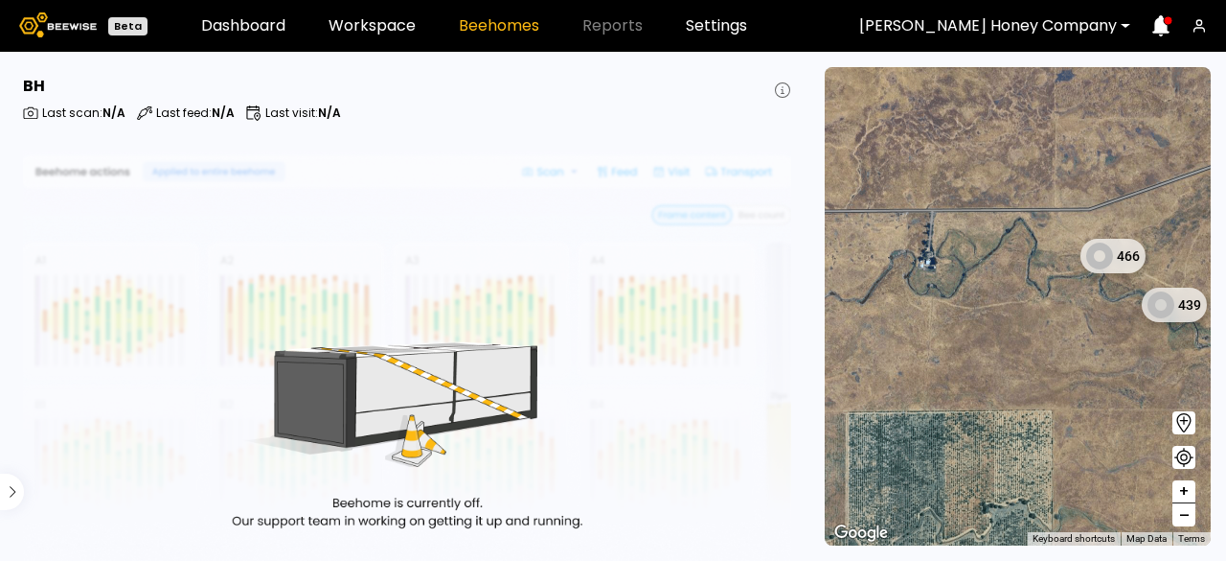
drag, startPoint x: 982, startPoint y: 258, endPoint x: 1042, endPoint y: 258, distance: 60.4
click at [1042, 258] on div "1 BH 1 BH 1 BH 1 BH 1 BH 1 BH 1 BH 1 BH 1 BH 1 BH 1 BH 1 BH 1 BH 1 BH 1 BH 1 BH…" at bounding box center [1018, 306] width 386 height 478
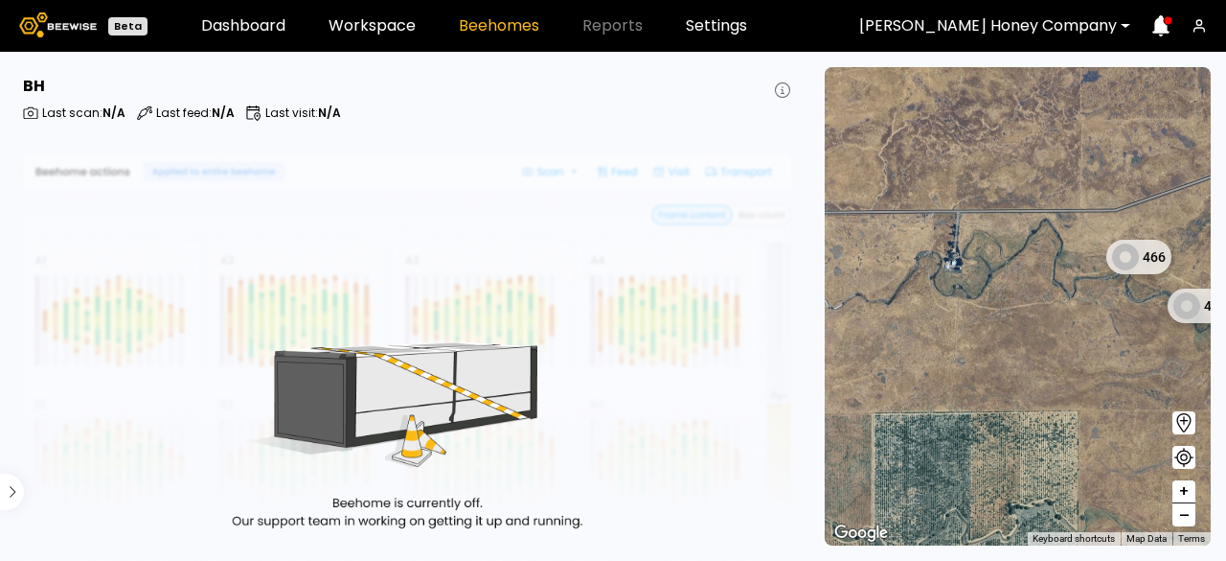
drag, startPoint x: 987, startPoint y: 254, endPoint x: 1031, endPoint y: 255, distance: 44.1
click at [1031, 255] on div "1 BH 1 BH 1 BH 1 BH 1 BH 1 BH 1 BH 1 BH 1 BH 1 BH 1 BH 1 BH 1 BH 1 BH 1 BH 1 BH…" at bounding box center [1018, 306] width 386 height 478
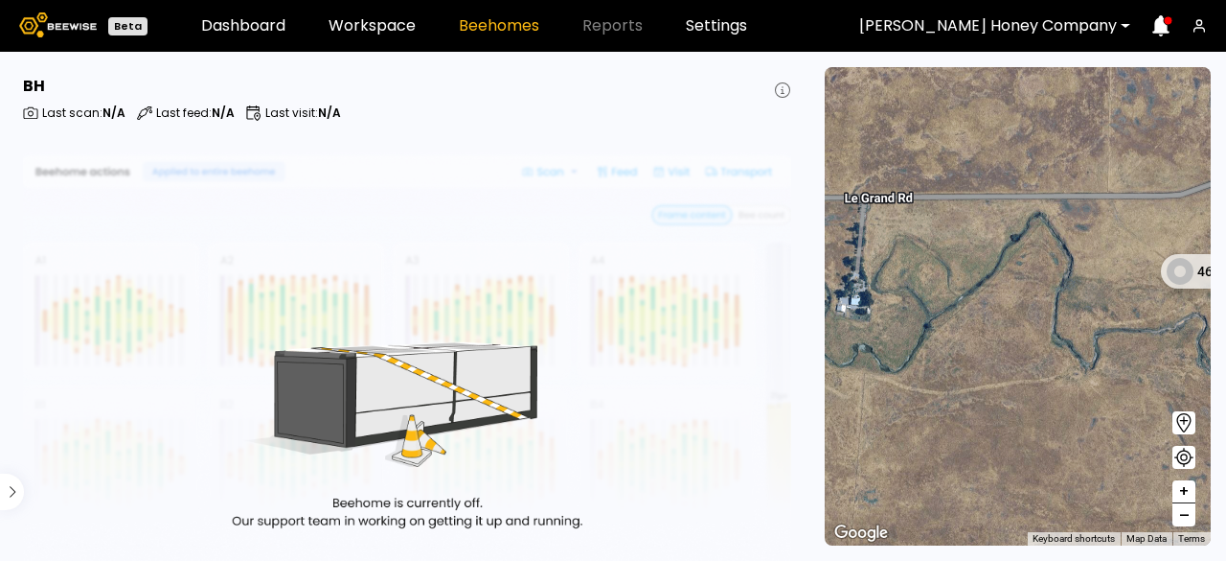
drag, startPoint x: 1040, startPoint y: 248, endPoint x: 1062, endPoint y: 275, distance: 34.7
click at [1062, 275] on div "1 BH 1 BH 1 BH 1 BH 1 BH 1 BH 1 BH 1 BH 1 BH 1 BH 1 BH 1 BH 1 BH 1 BH 1 BH 1 BH…" at bounding box center [1018, 306] width 386 height 478
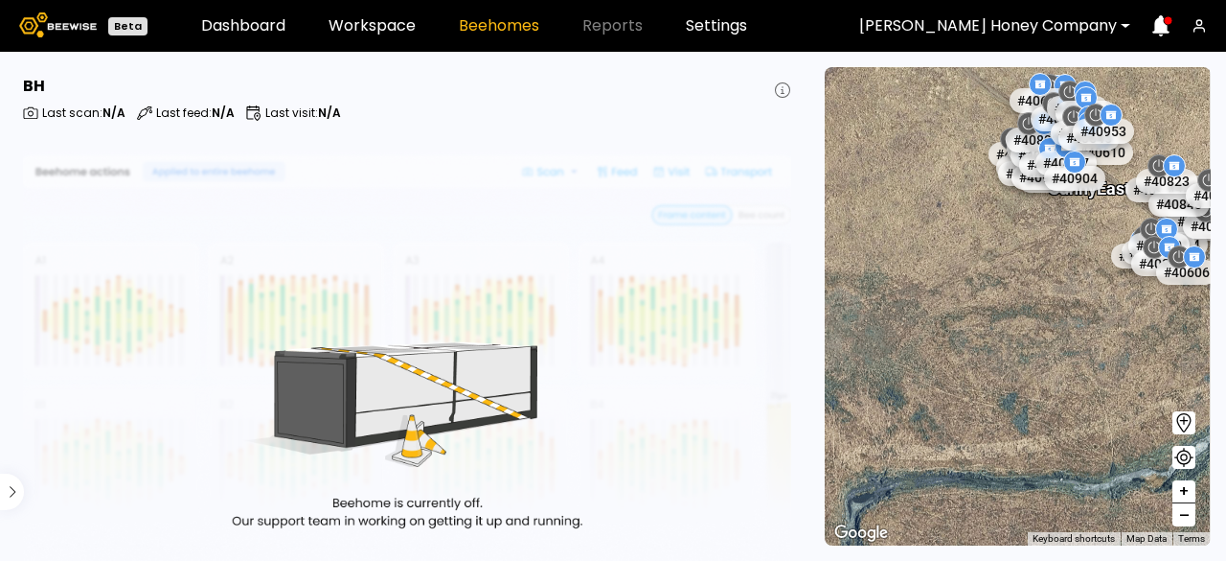
drag, startPoint x: 1109, startPoint y: 288, endPoint x: 1050, endPoint y: 305, distance: 60.7
click at [1050, 305] on div "# 40424 # 40644 # 40688 # 40923 # 40957 # 40161 # 40428 # 40483 # 40488 # 40503…" at bounding box center [1018, 306] width 386 height 478
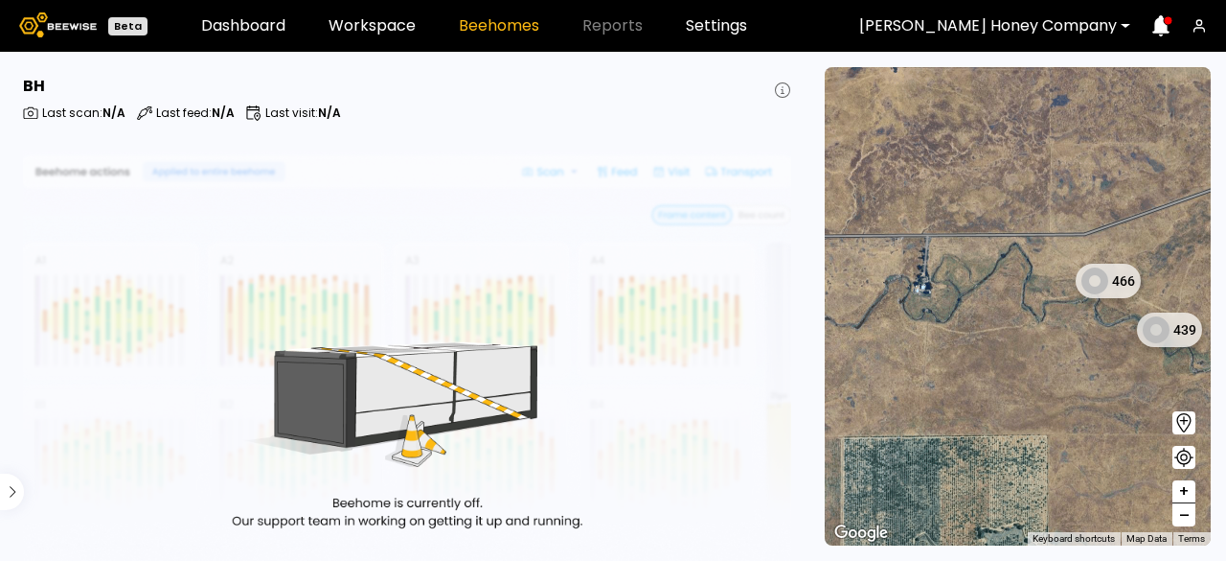
drag, startPoint x: 1046, startPoint y: 257, endPoint x: 1087, endPoint y: 263, distance: 40.6
click at [1086, 263] on div "1 BH 1 BH 1 BH 1 BH 1 BH 1 BH 1 BH 1 BH 1 BH 1 BH 1 BH 1 BH 1 BH 1 BH 1 BH 1 BH…" at bounding box center [1018, 306] width 386 height 478
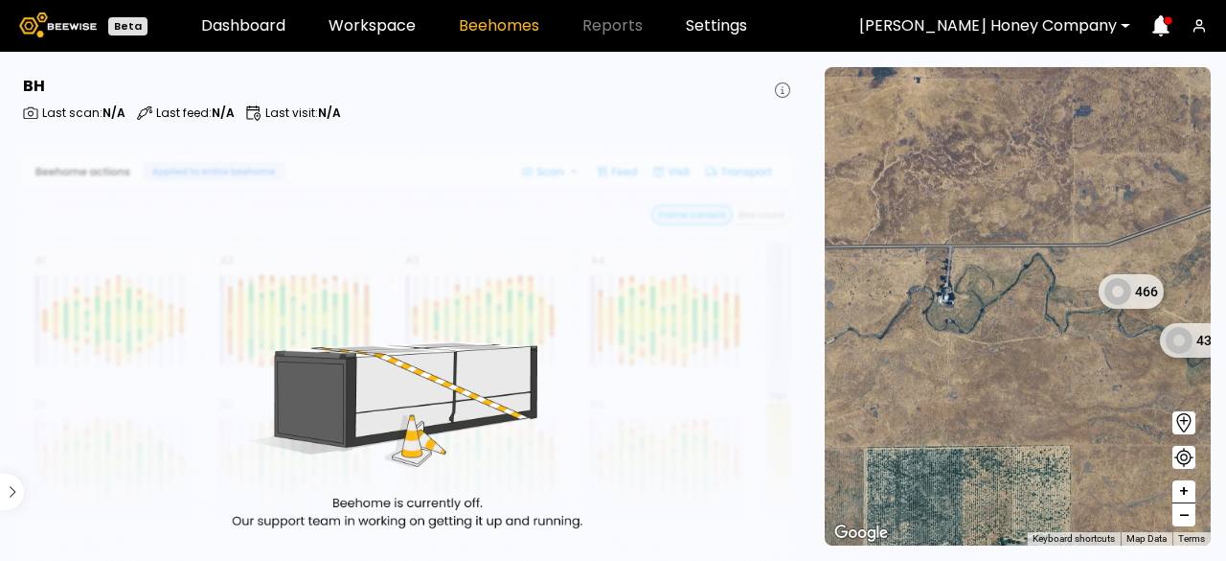
drag, startPoint x: 1092, startPoint y: 258, endPoint x: 1108, endPoint y: 260, distance: 15.4
click at [1108, 260] on div "1 BH 1 BH 1 BH 1 BH 1 BH 1 BH 1 BH 1 BH 1 BH 1 BH 1 BH 1 BH 1 BH 1 BH 1 BH 1 BH…" at bounding box center [1018, 306] width 386 height 478
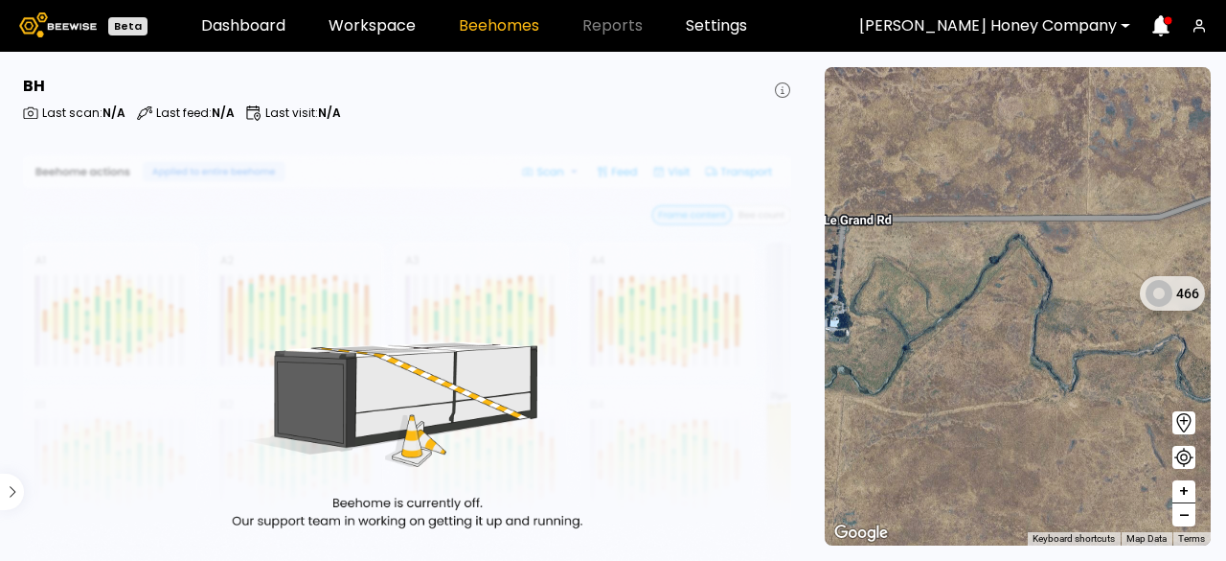
drag, startPoint x: 1042, startPoint y: 239, endPoint x: 1067, endPoint y: 208, distance: 39.5
click at [1067, 208] on div "1 BH 1 BH 1 BH 1 BH 1 BH 1 BH 1 BH 1 BH 1 BH 1 BH 1 BH 1 BH 1 BH 1 BH 1 BH 1 BH…" at bounding box center [1018, 306] width 386 height 478
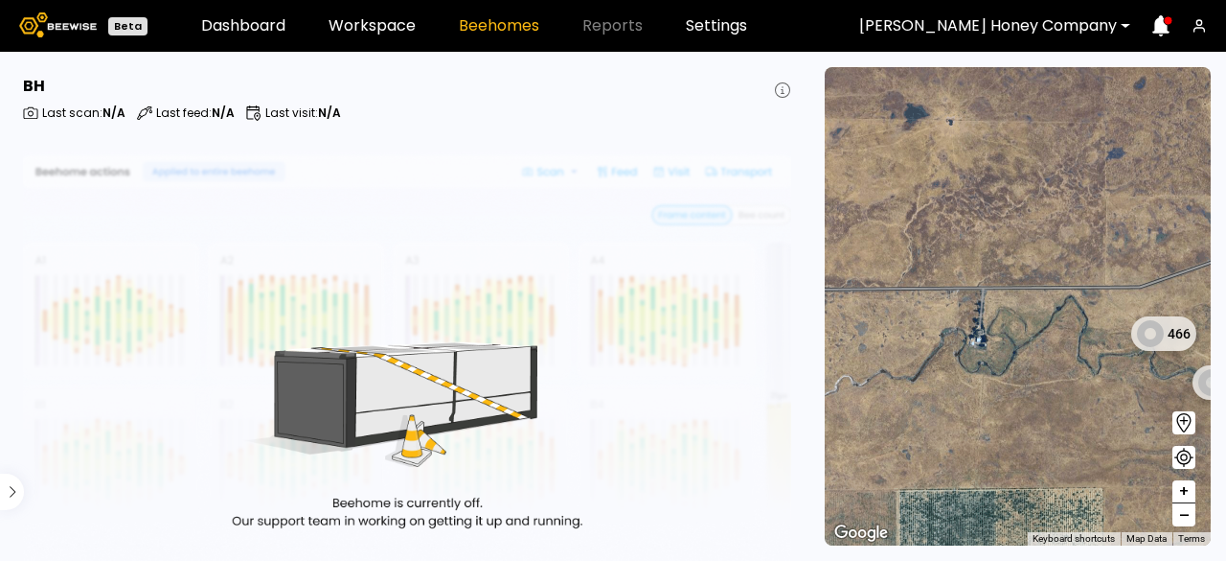
drag, startPoint x: 1073, startPoint y: 260, endPoint x: 1101, endPoint y: 335, distance: 80.6
click at [1101, 335] on div "1 BH 1 BH 1 BH 1 BH 1 BH 1 BH 1 BH 1 BH 1 BH 1 BH 1 BH 1 BH 1 BH 1 BH 1 BH 1 BH…" at bounding box center [1018, 306] width 386 height 478
